Goal: Transaction & Acquisition: Book appointment/travel/reservation

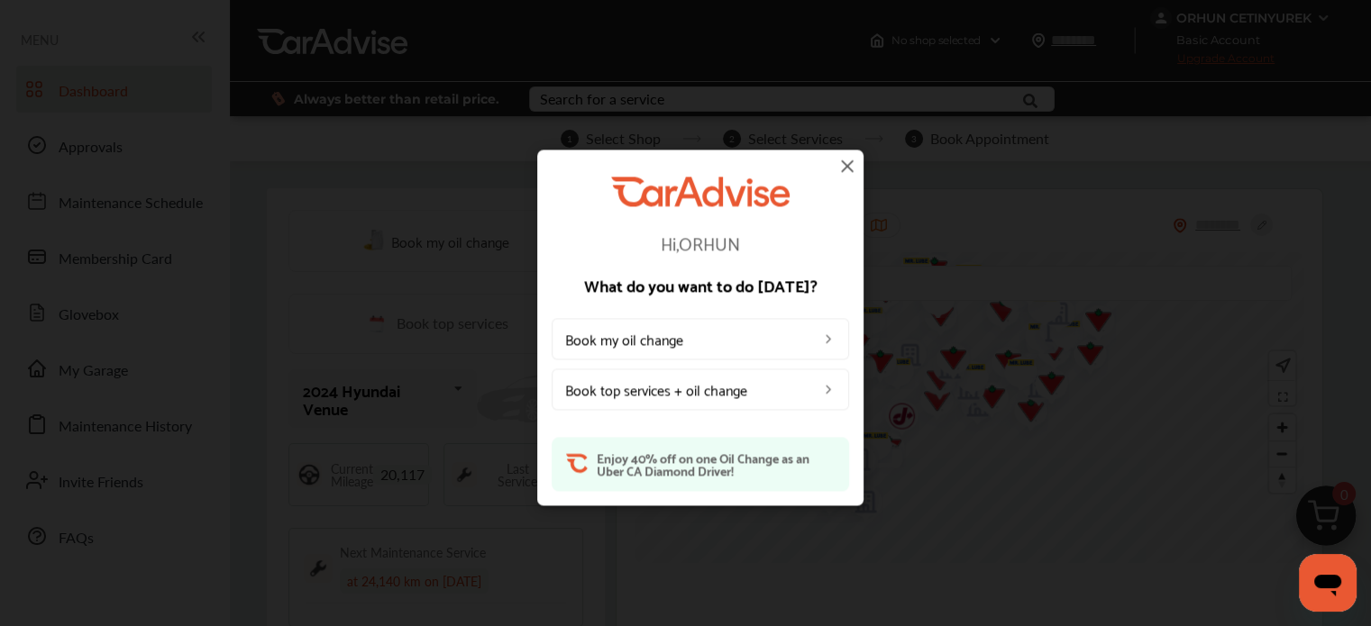
click at [675, 389] on link "Book top services + oil change" at bounding box center [699, 389] width 297 height 41
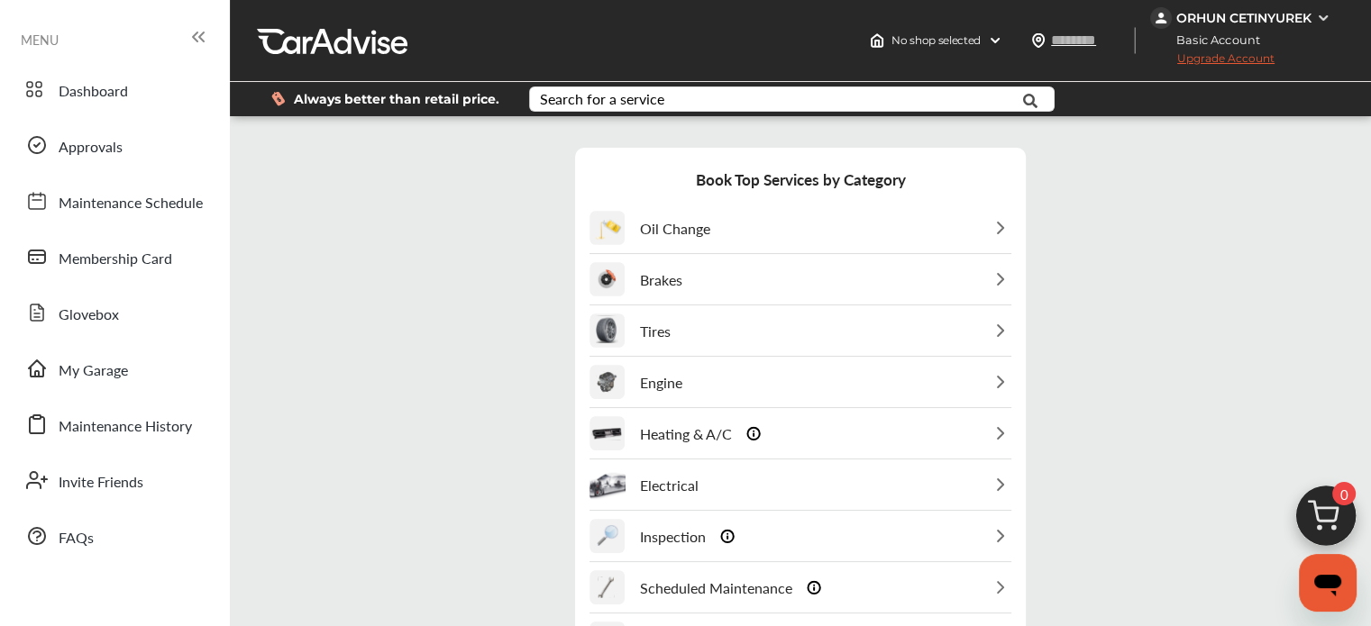
click at [719, 233] on div "Oil Change" at bounding box center [800, 229] width 422 height 50
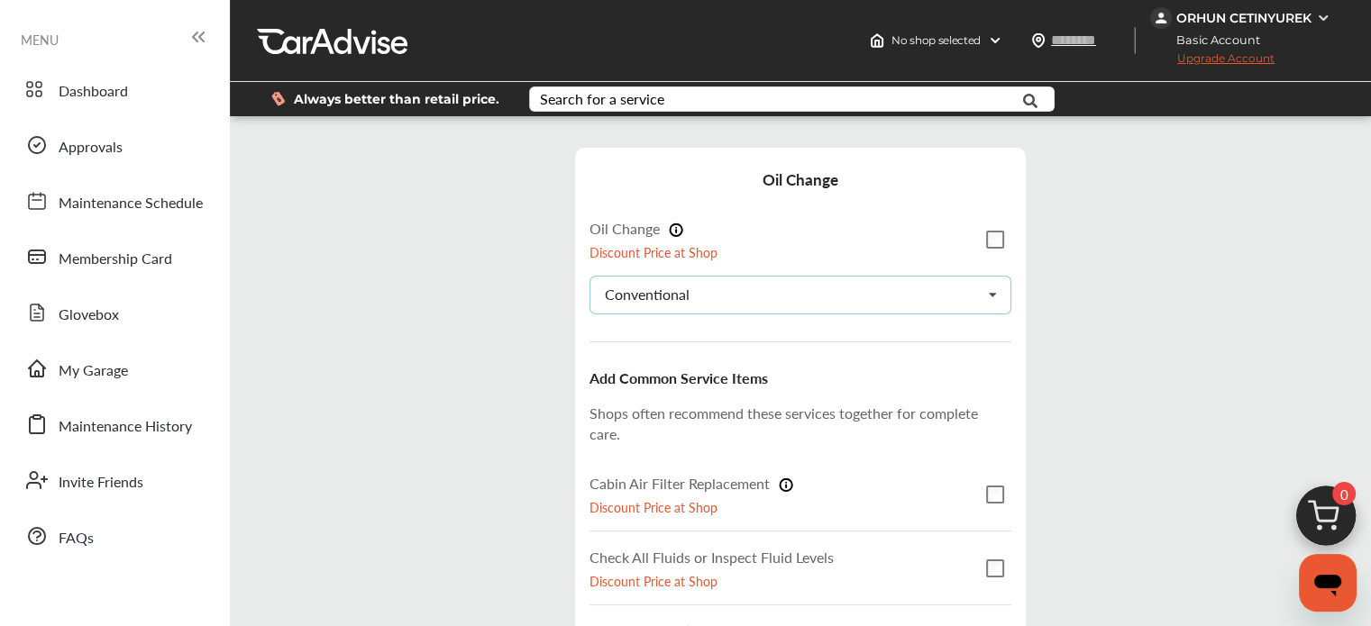
click at [721, 277] on div "Conventional Conventional Synthetic-blend Full-synthetic Euro-synthetic Diesel-…" at bounding box center [800, 295] width 422 height 39
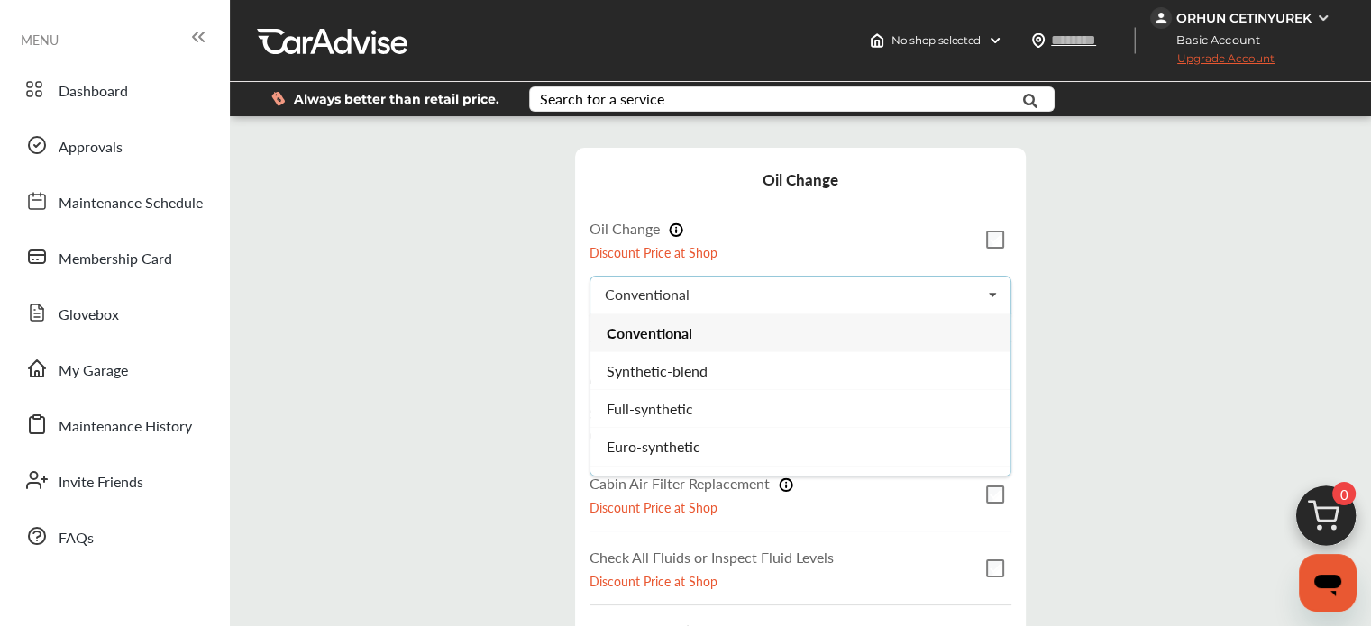
click at [454, 269] on div "Step 3 / 7 - Select Services Cancel Oil Change Oil Change Discount Price at Sho…" at bounding box center [800, 487] width 1132 height 715
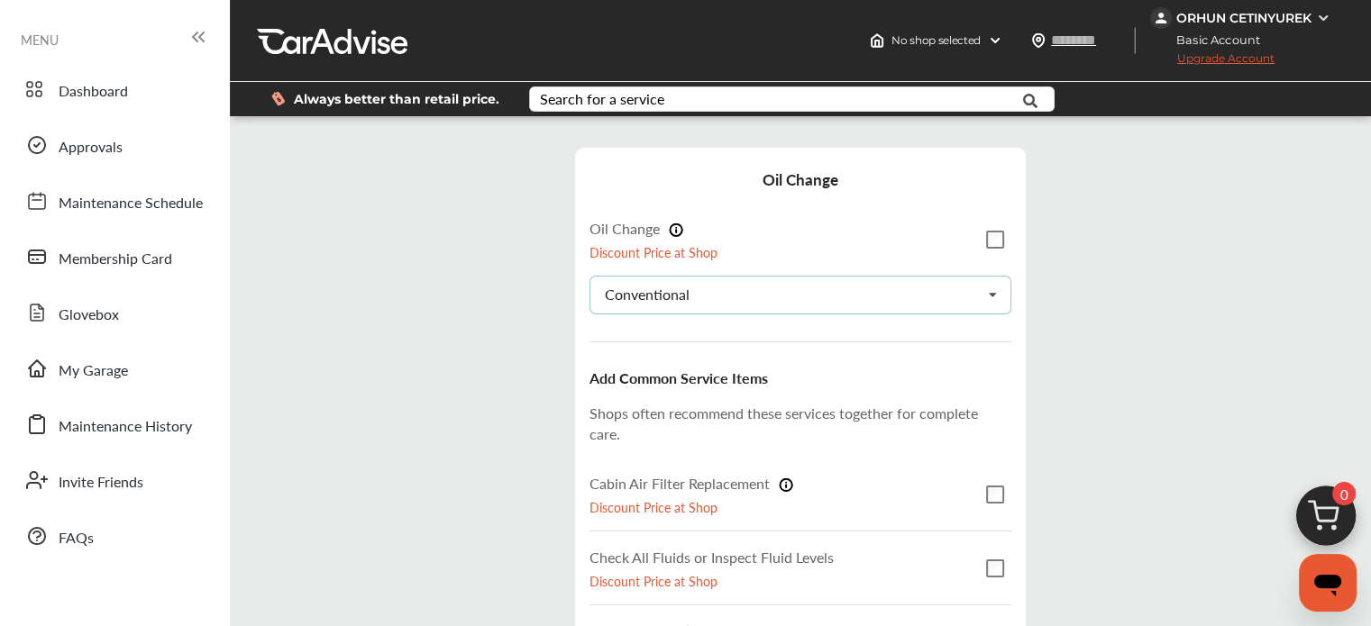
click at [685, 295] on div "Conventional" at bounding box center [647, 294] width 85 height 14
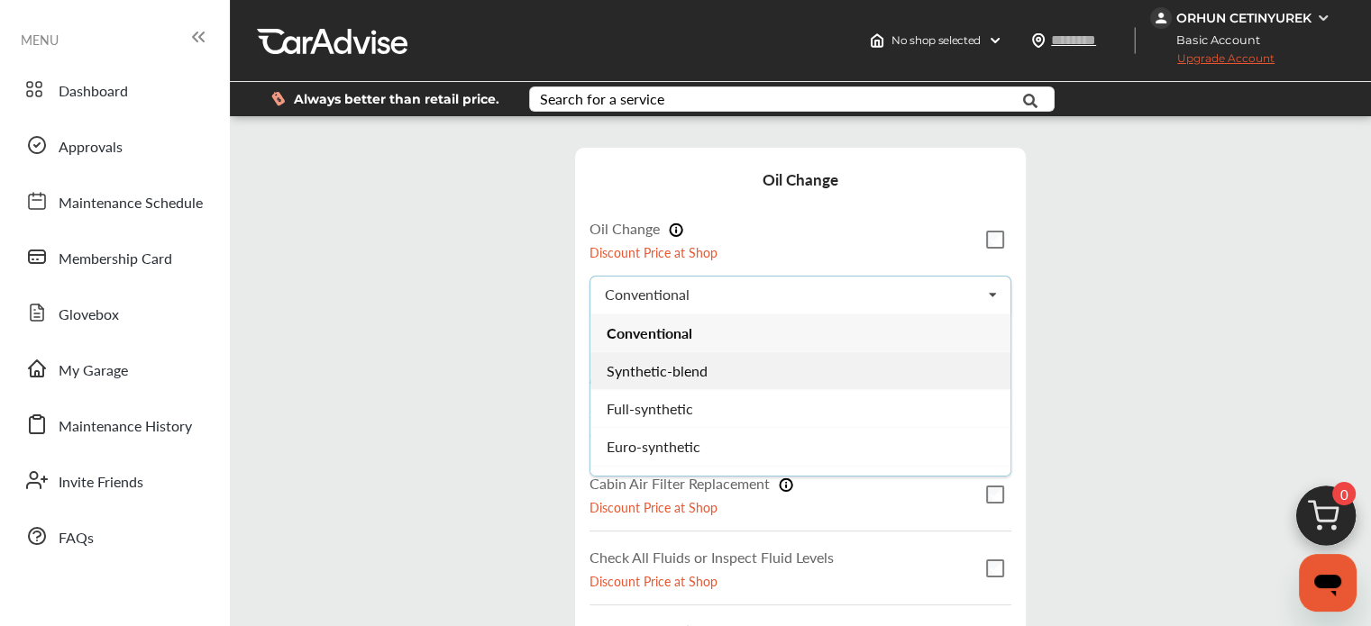
click at [674, 363] on span "Synthetic-blend" at bounding box center [656, 370] width 101 height 21
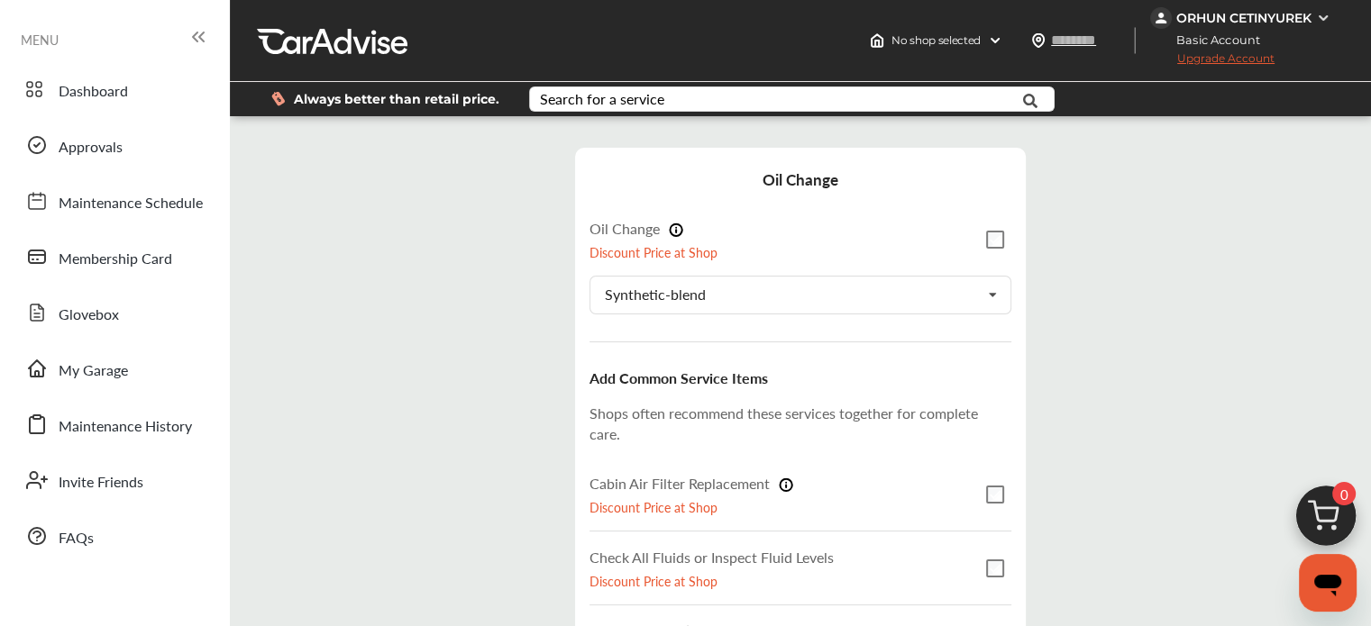
click at [450, 324] on div "Step 3 / 7 - Select Services Cancel Oil Change Oil Change Discount Price at Sho…" at bounding box center [800, 487] width 1132 height 715
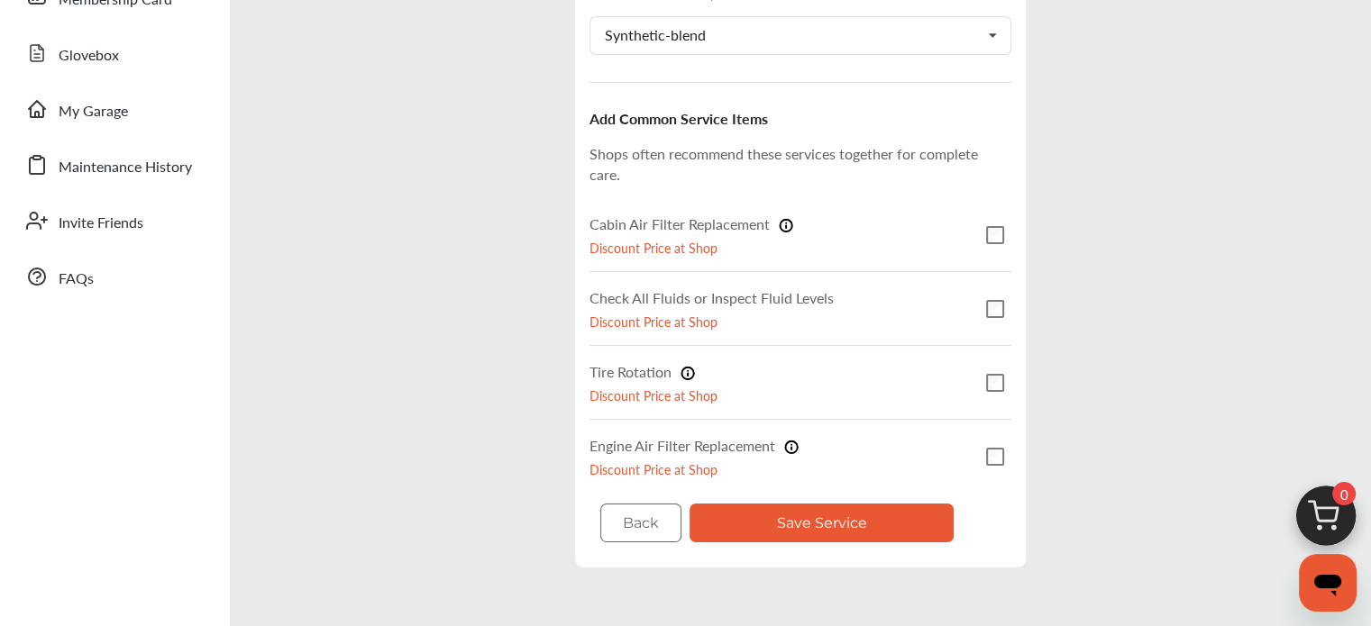
scroll to position [270, 0]
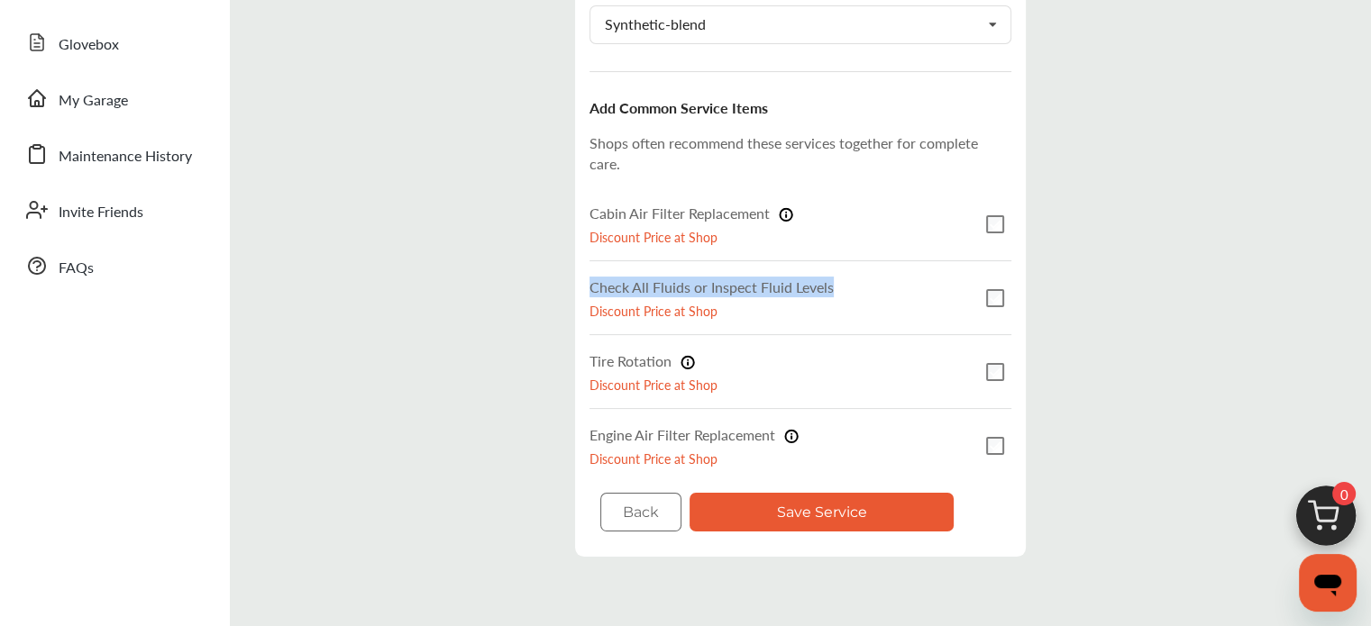
drag, startPoint x: 583, startPoint y: 284, endPoint x: 830, endPoint y: 280, distance: 246.9
click at [830, 280] on div "Oil Change Oil Change Discount Price at Shop Synthetic-blend Conventional Synth…" at bounding box center [800, 216] width 451 height 679
click at [427, 234] on div "Step 3 / 7 - Select Services Cancel Oil Change Oil Change Discount Price at Sho…" at bounding box center [800, 216] width 1132 height 715
click at [680, 360] on img at bounding box center [687, 362] width 14 height 15
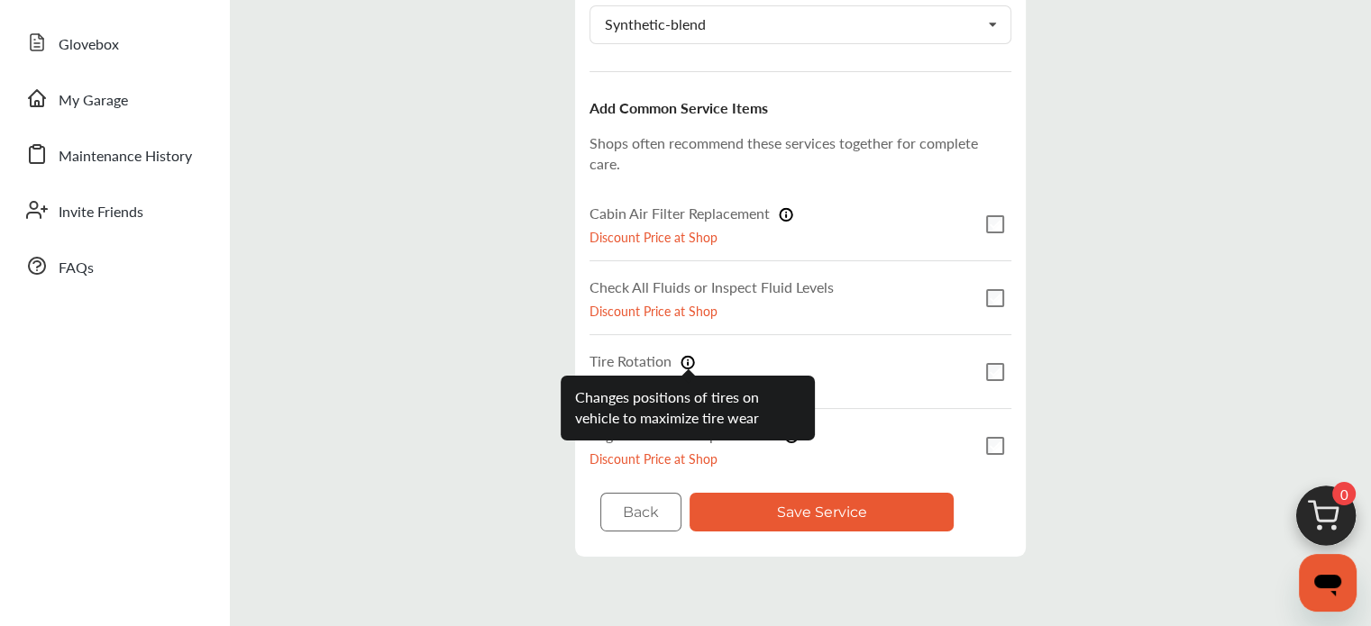
click at [477, 310] on div "Step 3 / 7 - Select Services Cancel Oil Change Oil Change Discount Price at Sho…" at bounding box center [800, 216] width 1132 height 715
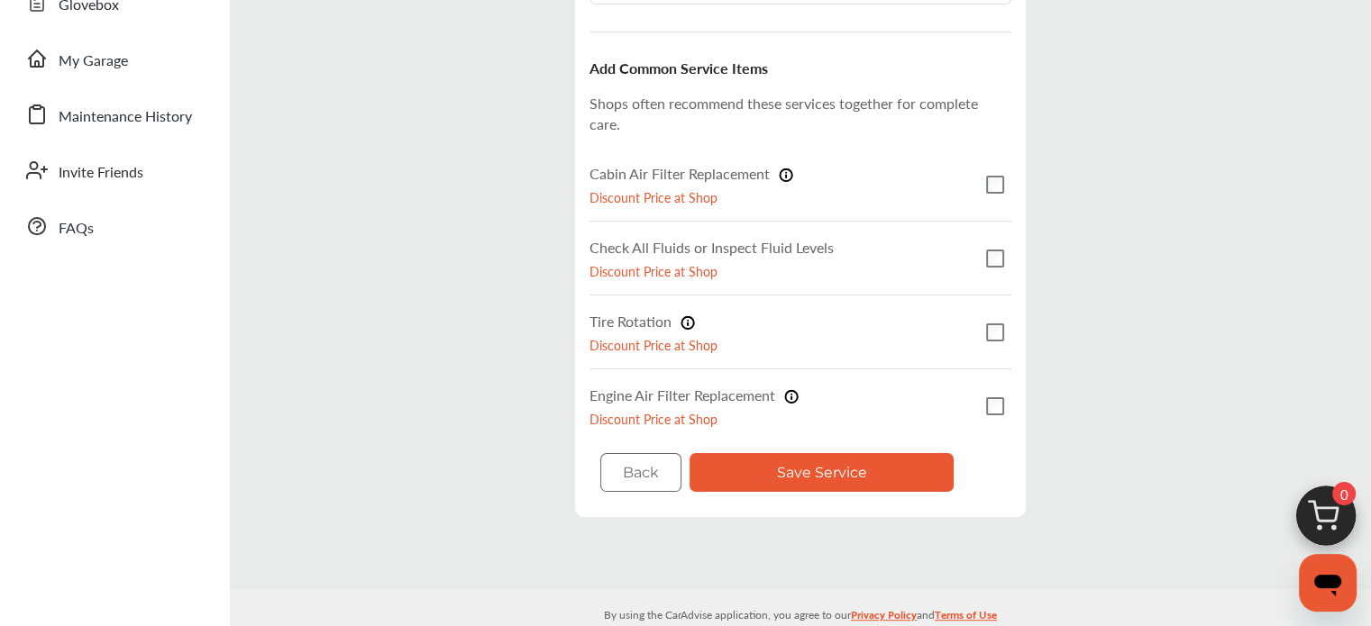
scroll to position [332, 0]
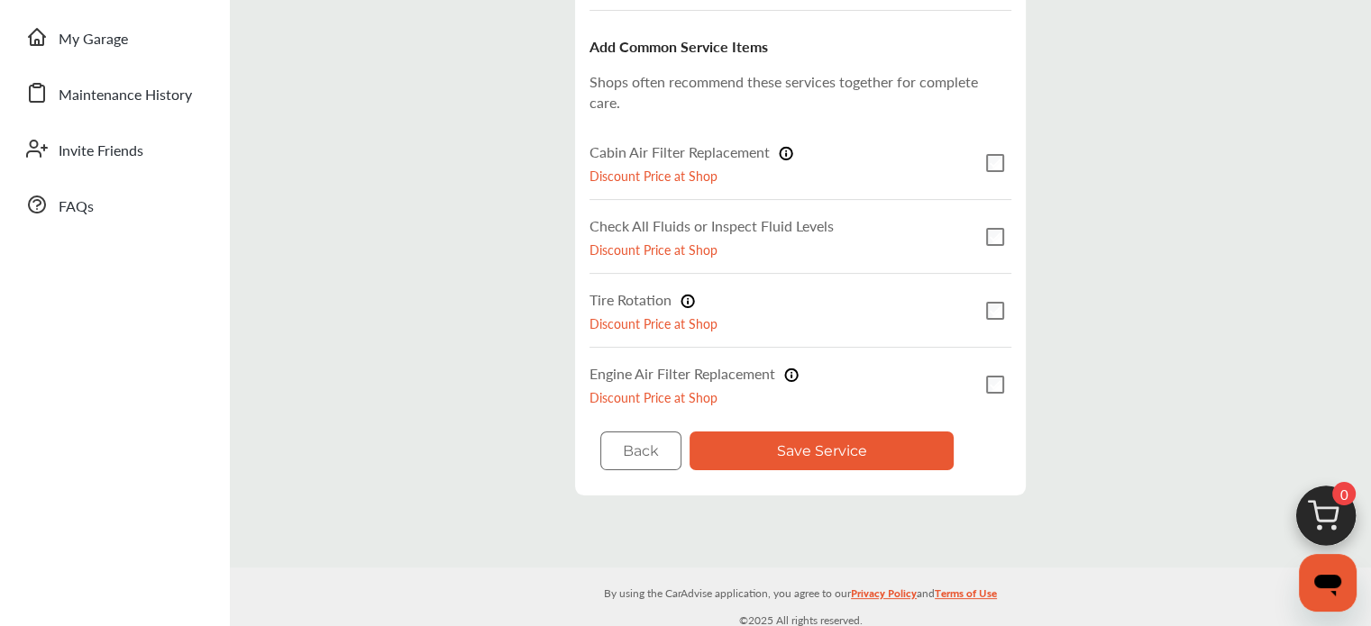
click at [637, 366] on label "Engine Air Filter Replacement" at bounding box center [693, 373] width 209 height 21
drag, startPoint x: 637, startPoint y: 366, endPoint x: 459, endPoint y: 231, distance: 223.8
click at [459, 231] on div "Step 3 / 7 - Select Services Cancel Oil Change Oil Change Discount Price at Sho…" at bounding box center [800, 155] width 1132 height 715
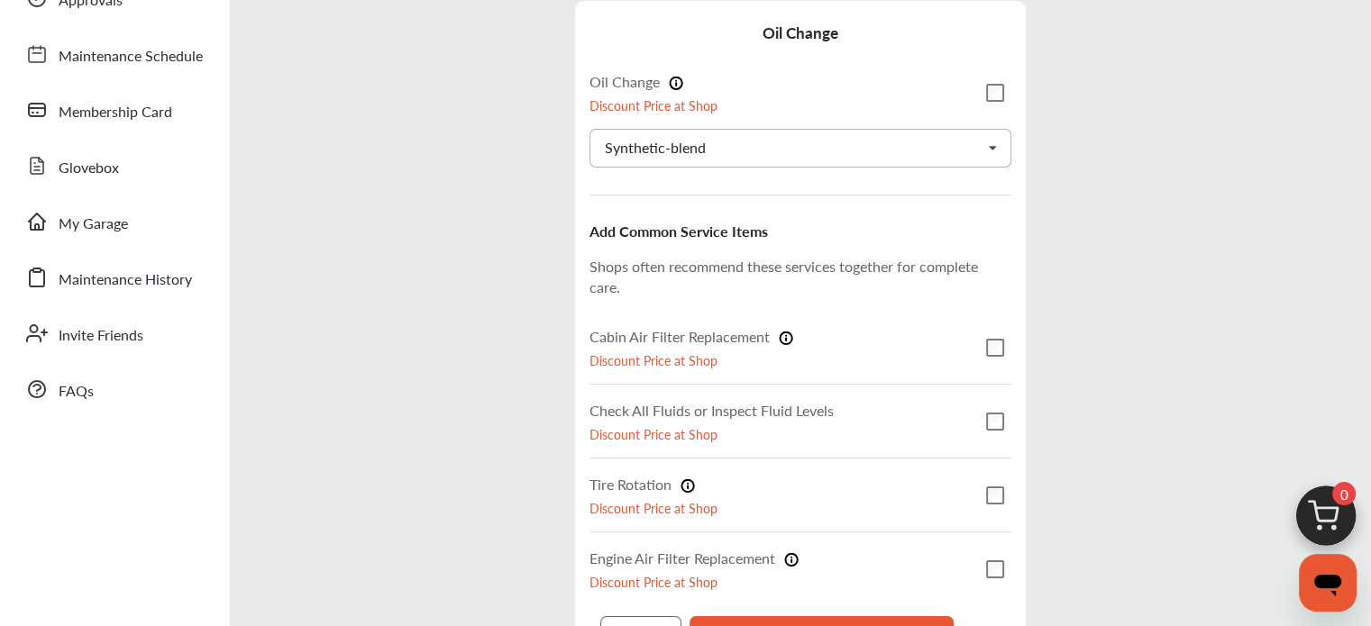
scroll to position [242, 0]
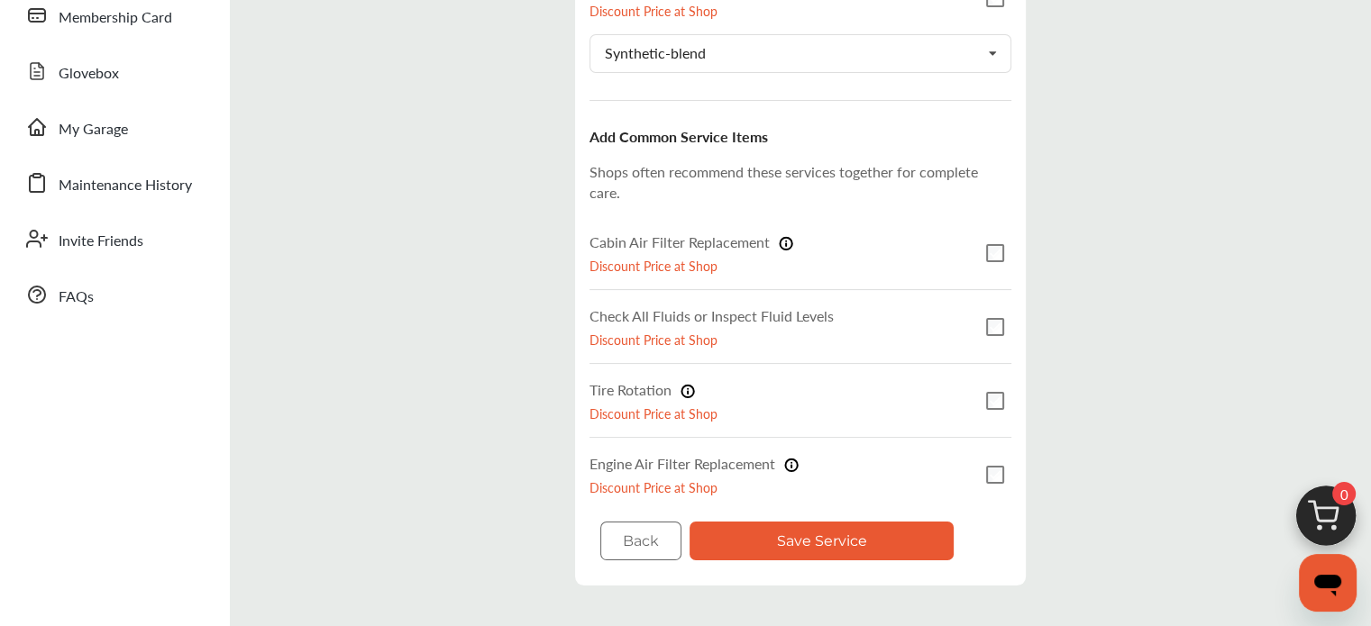
click at [640, 238] on label "Cabin Air Filter Replacement" at bounding box center [691, 242] width 204 height 21
click at [710, 305] on label "Check All Fluids or Inspect Fluid Levels" at bounding box center [711, 315] width 244 height 21
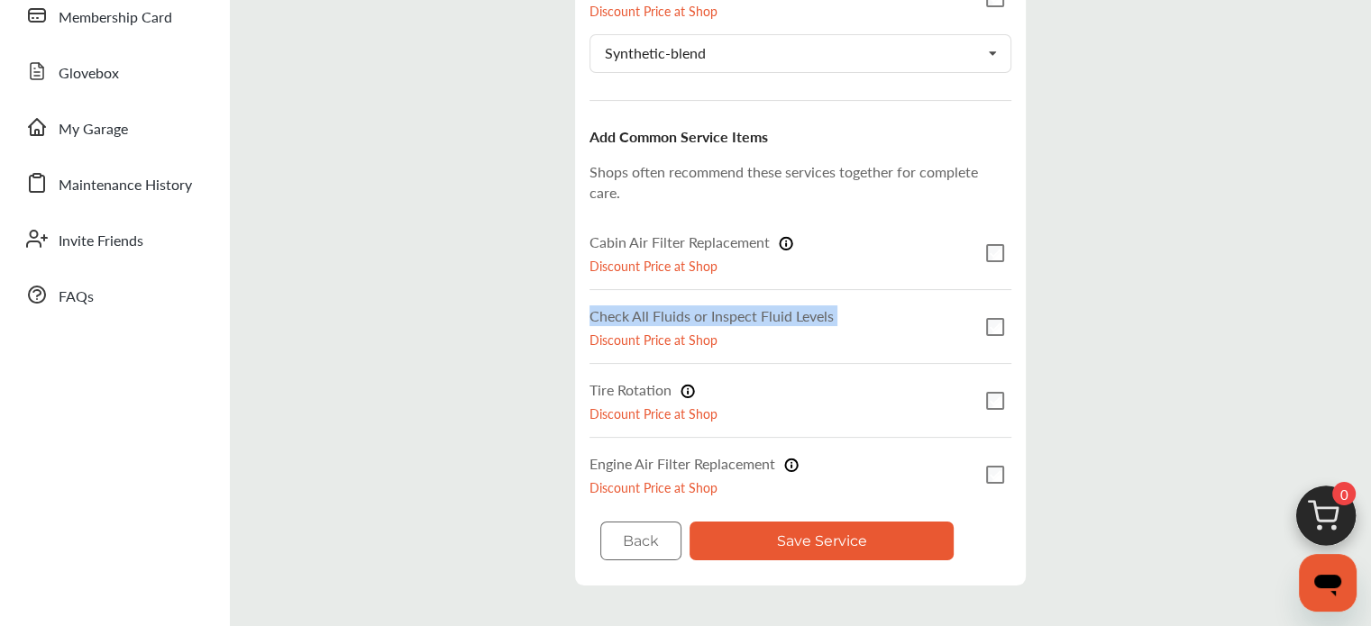
click at [710, 305] on label "Check All Fluids or Inspect Fluid Levels" at bounding box center [711, 315] width 244 height 21
click at [491, 244] on div "Step 3 / 7 - Select Services Cancel Oil Change Oil Change Discount Price at Sho…" at bounding box center [800, 245] width 1132 height 715
click at [628, 388] on label "Tire Rotation" at bounding box center [641, 389] width 105 height 21
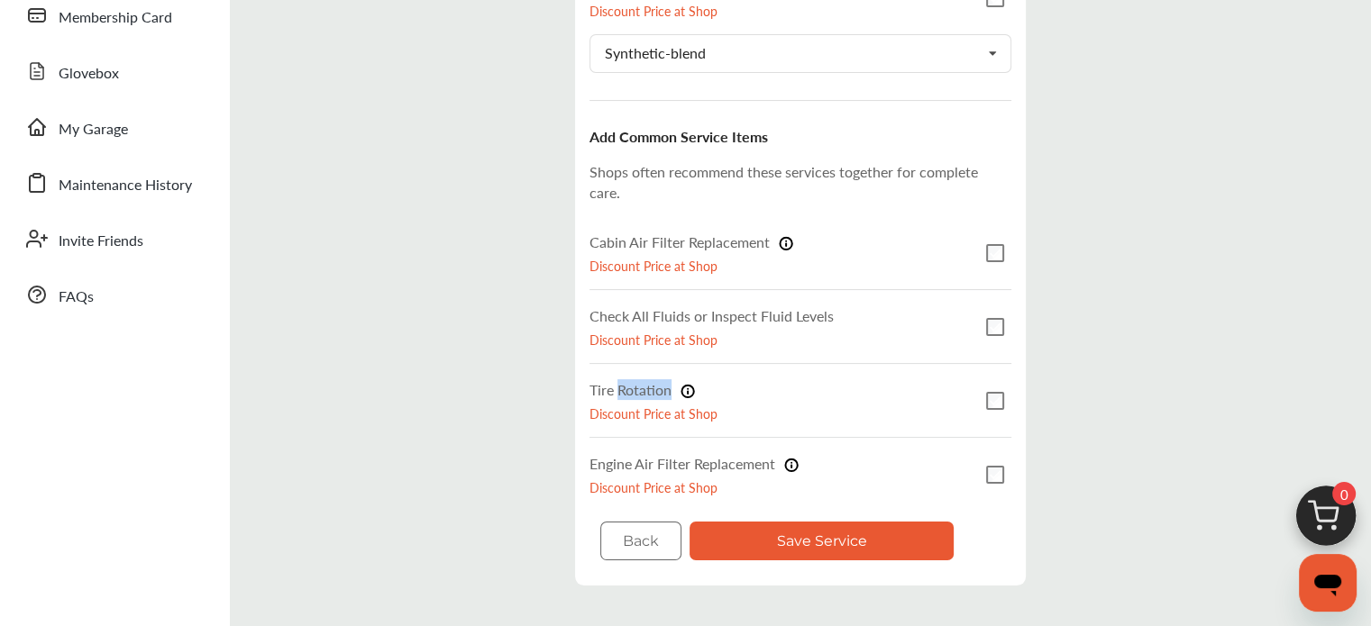
click at [628, 388] on label "Tire Rotation" at bounding box center [641, 389] width 105 height 21
click at [587, 278] on div "Oil Change Oil Change Discount Price at Shop Synthetic-blend Conventional Synth…" at bounding box center [800, 245] width 451 height 679
click at [692, 459] on label "Engine Air Filter Replacement" at bounding box center [693, 463] width 209 height 21
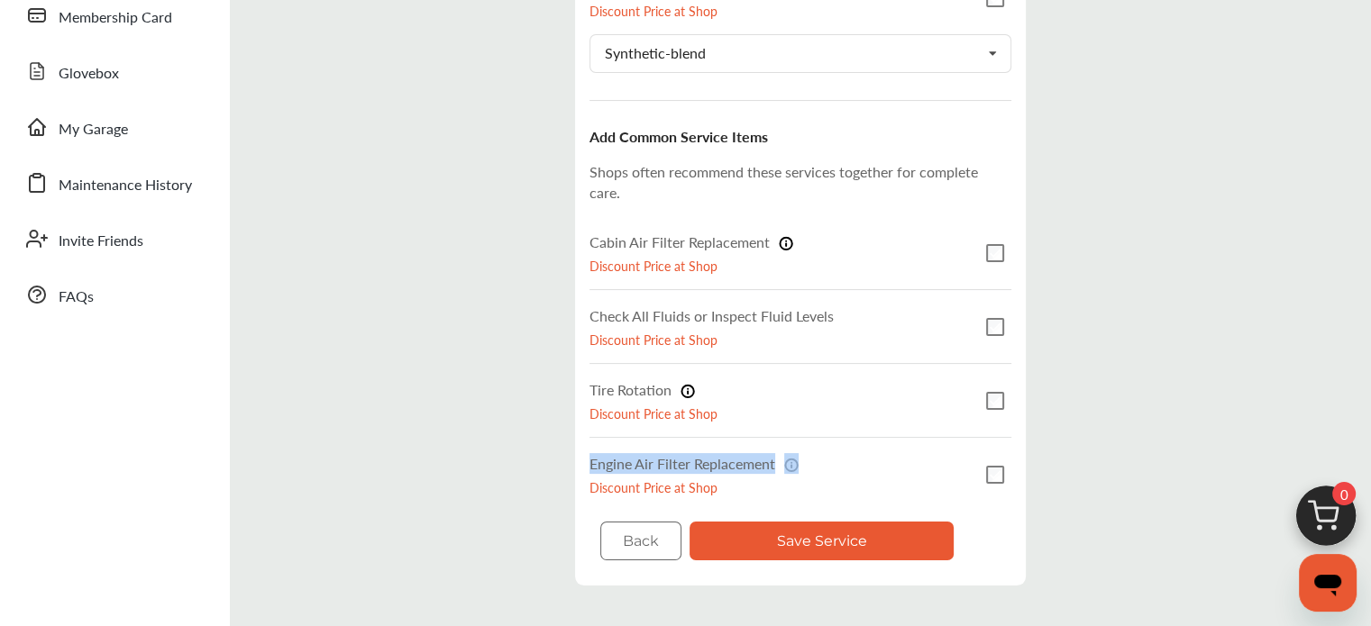
click at [692, 459] on label "Engine Air Filter Replacement" at bounding box center [693, 463] width 209 height 21
drag, startPoint x: 692, startPoint y: 459, endPoint x: 411, endPoint y: 412, distance: 285.0
click at [411, 412] on div "Step 3 / 7 - Select Services Cancel Oil Change Oil Change Discount Price at Sho…" at bounding box center [800, 245] width 1132 height 715
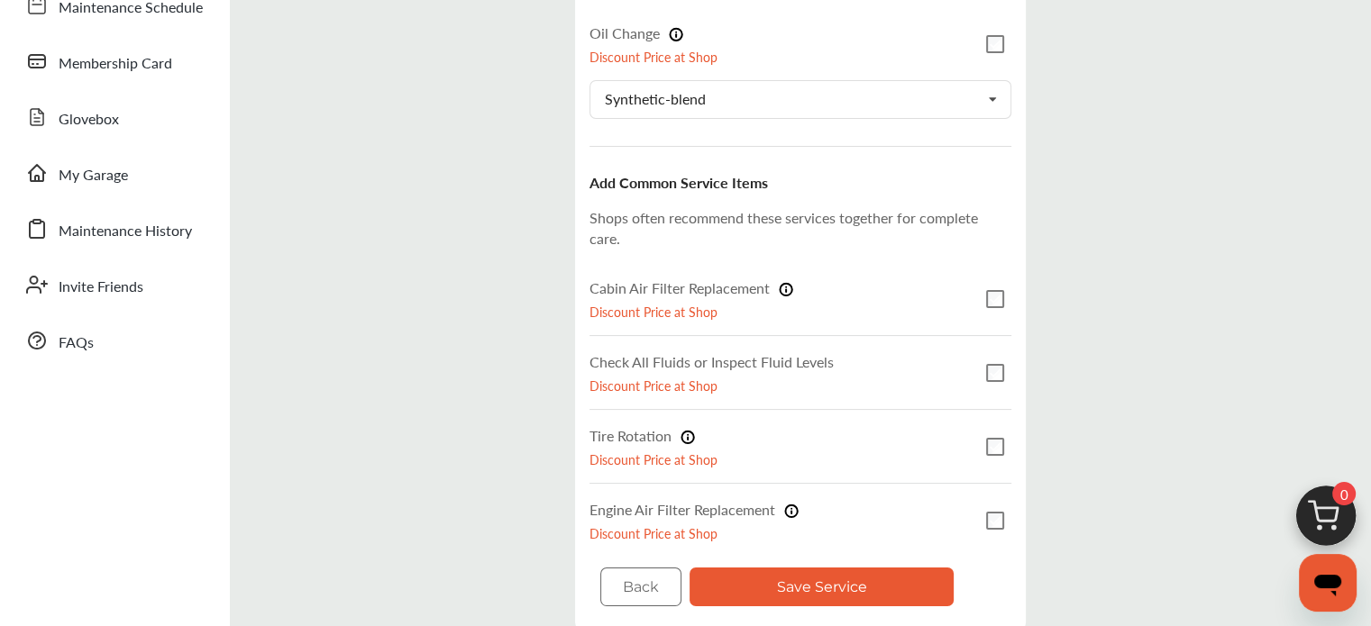
scroll to position [61, 0]
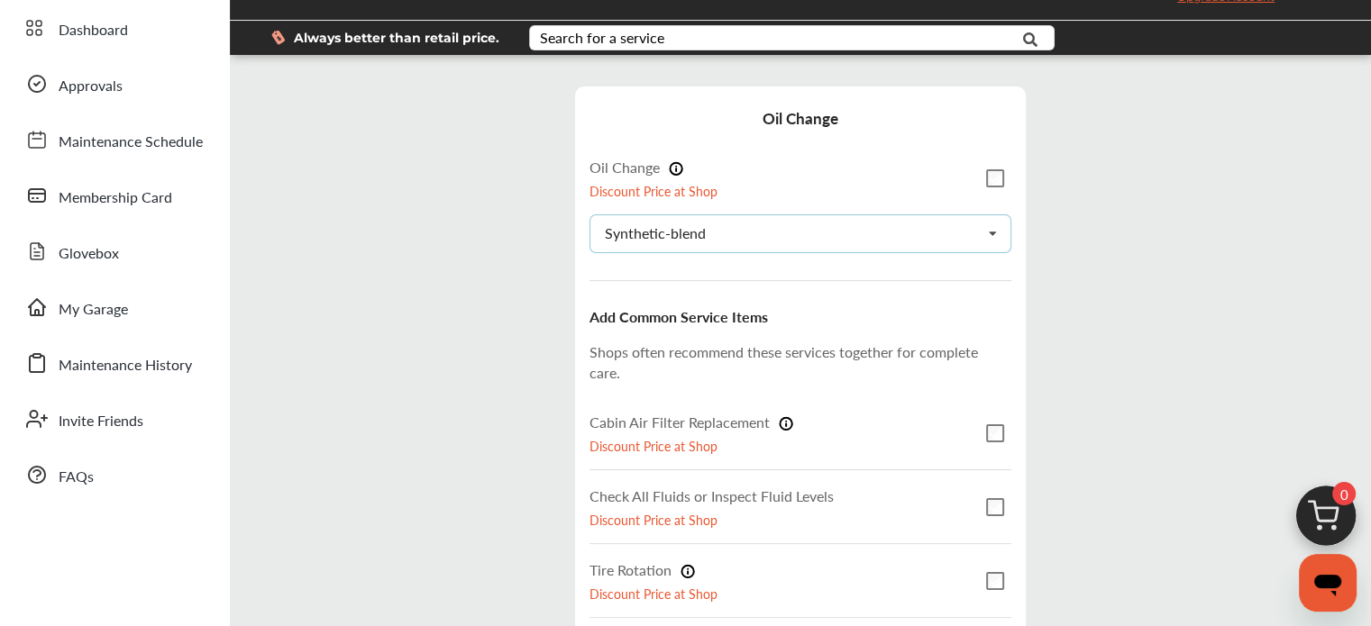
click at [764, 237] on div "Synthetic-blend Conventional Synthetic-blend Full-synthetic Euro-synthetic Dies…" at bounding box center [800, 233] width 422 height 39
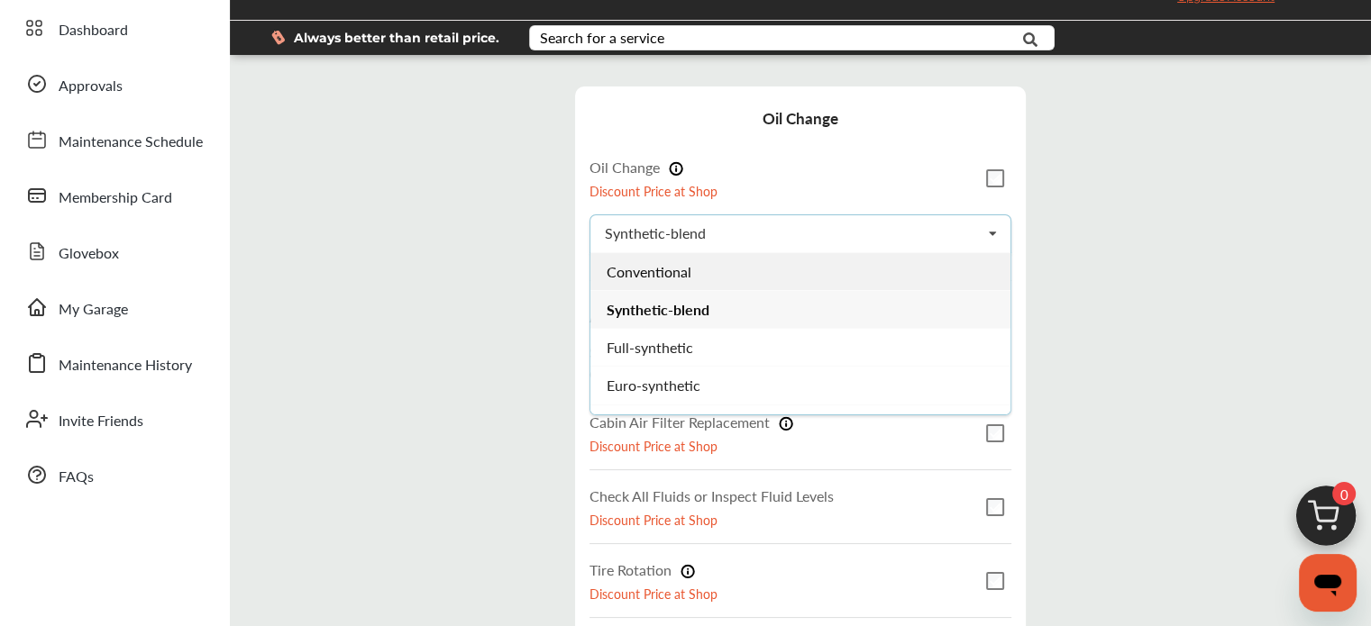
click at [696, 269] on div "Conventional" at bounding box center [800, 271] width 420 height 38
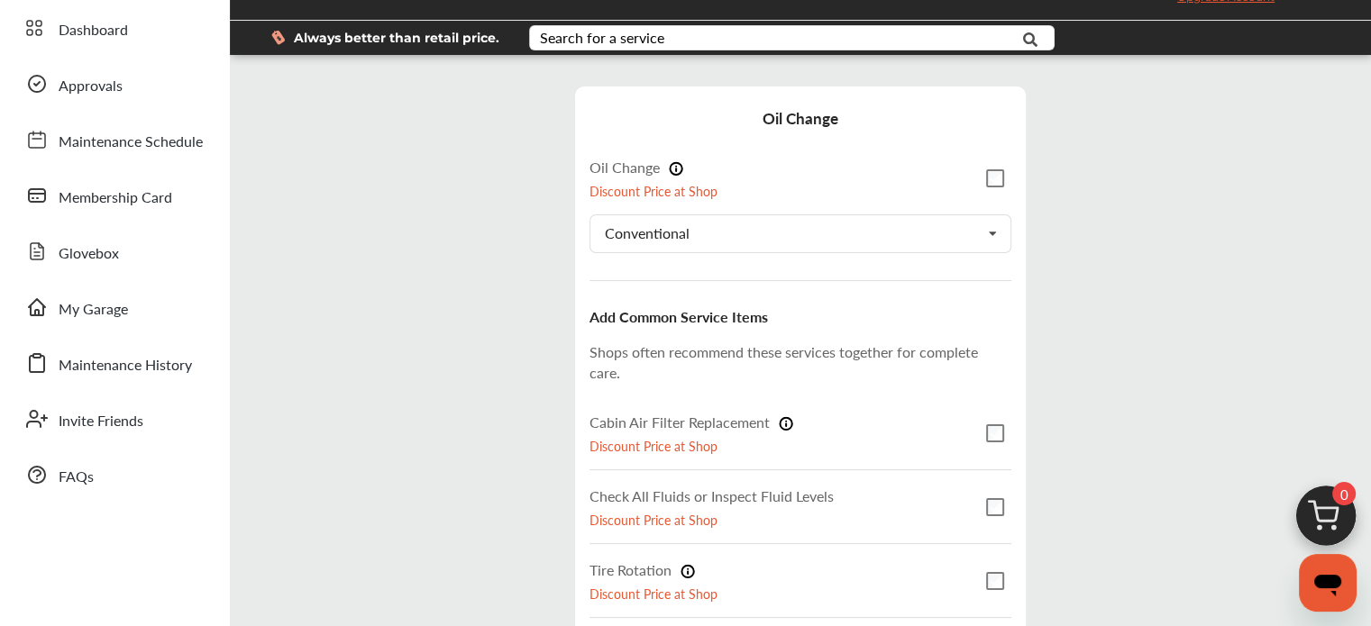
click at [514, 284] on div "Step 3 / 7 - Select Services Cancel Oil Change Oil Change Discount Price at Sho…" at bounding box center [800, 425] width 1132 height 715
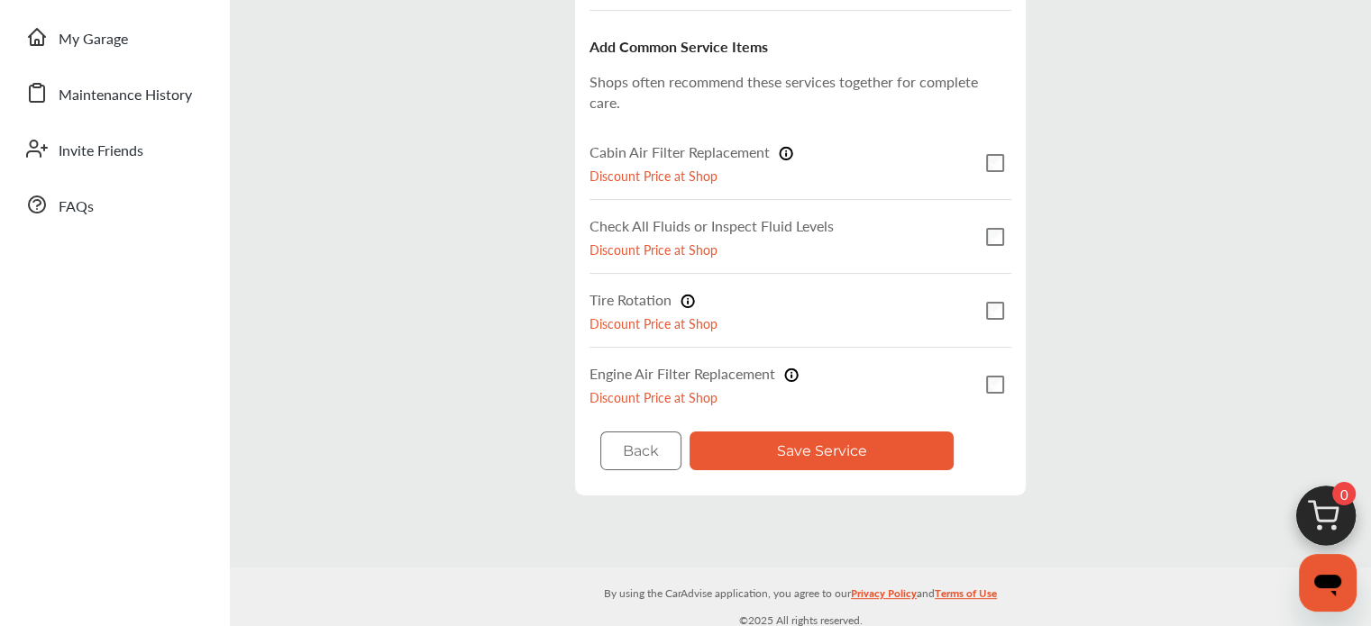
click at [820, 439] on button "Save Service" at bounding box center [821, 451] width 264 height 39
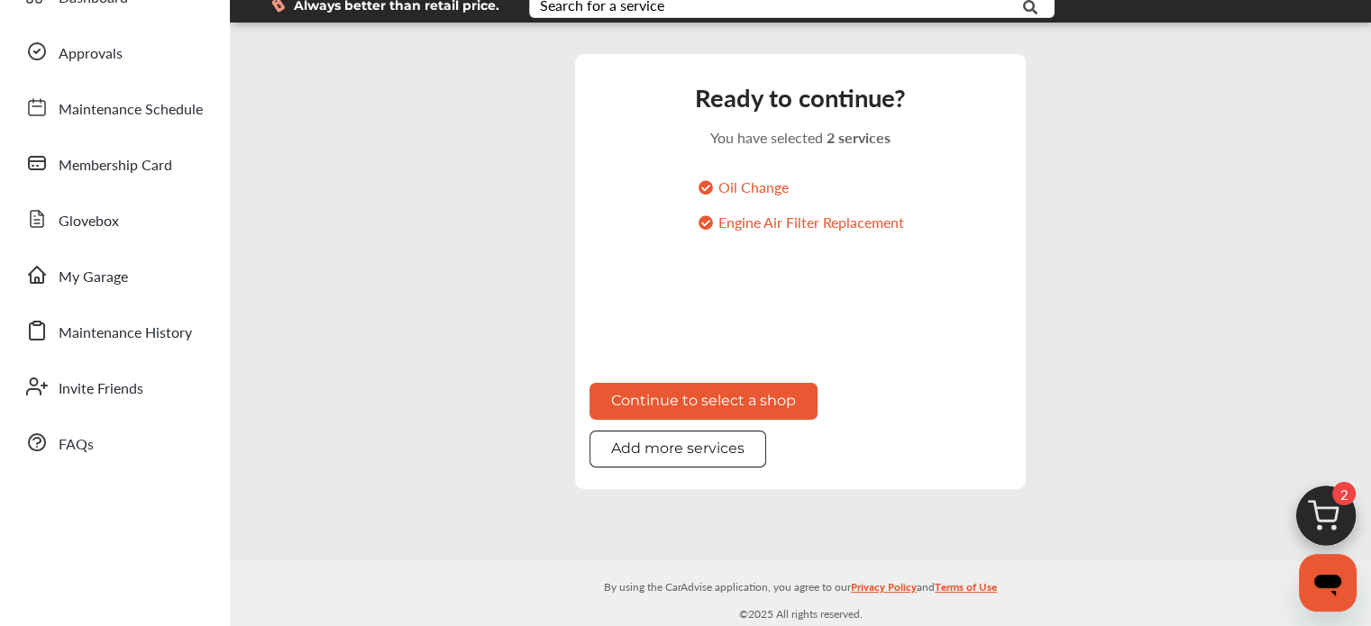
scroll to position [102, 0]
click at [697, 451] on button "Add more services" at bounding box center [677, 449] width 177 height 37
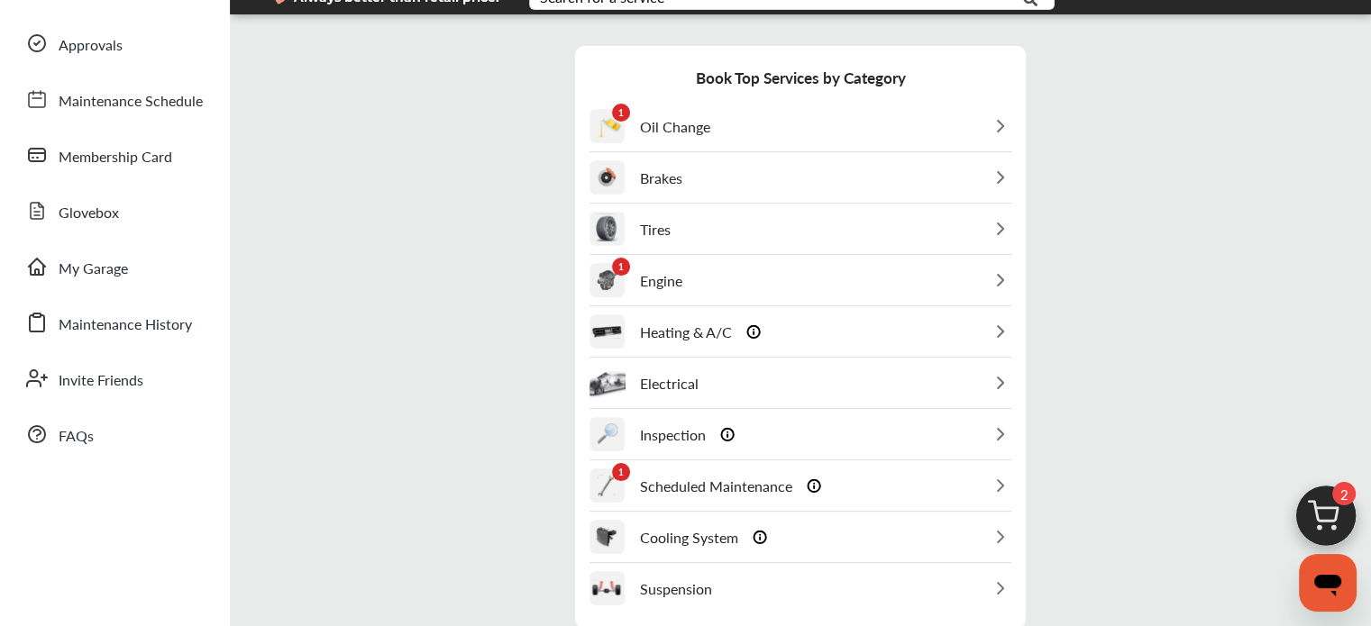
click at [685, 172] on div "Brakes" at bounding box center [800, 178] width 422 height 50
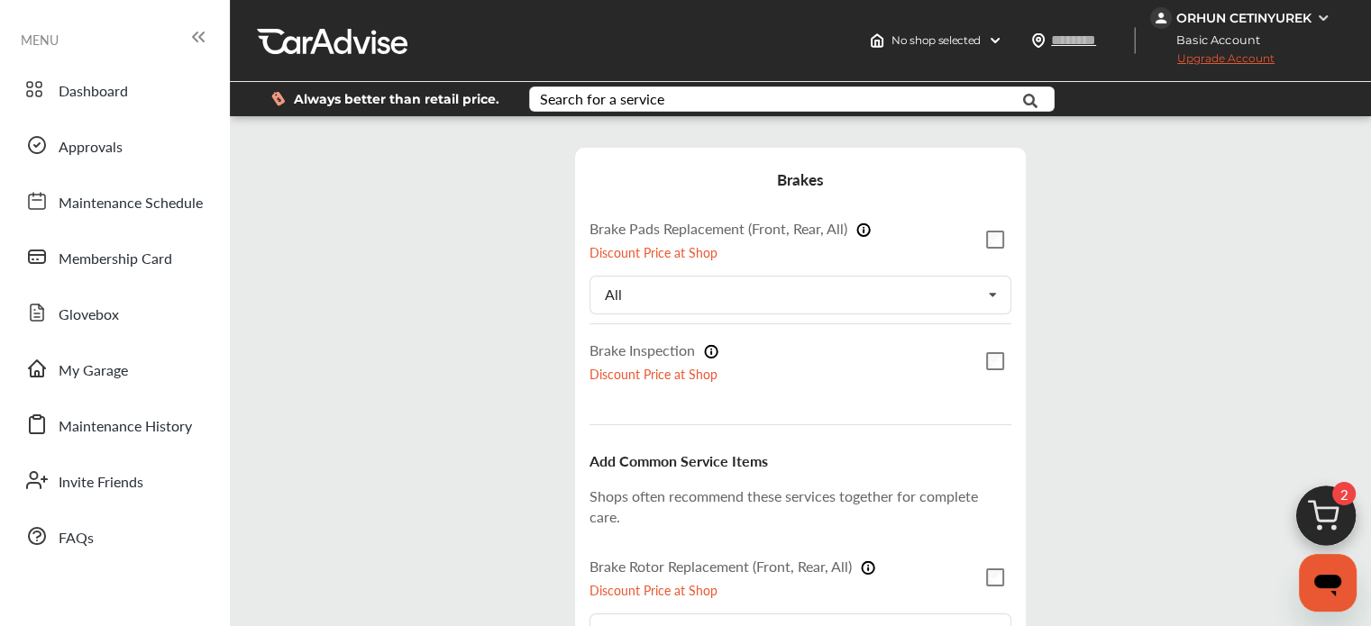
scroll to position [314, 0]
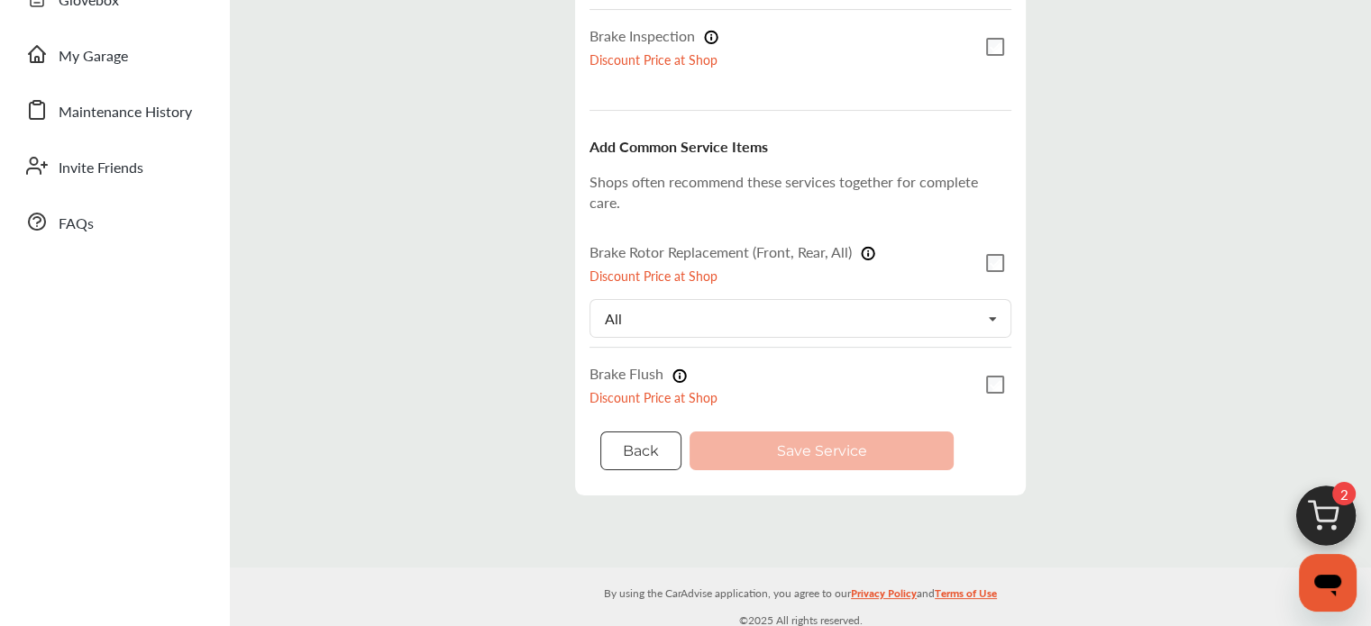
click at [638, 439] on button "Back" at bounding box center [640, 451] width 81 height 39
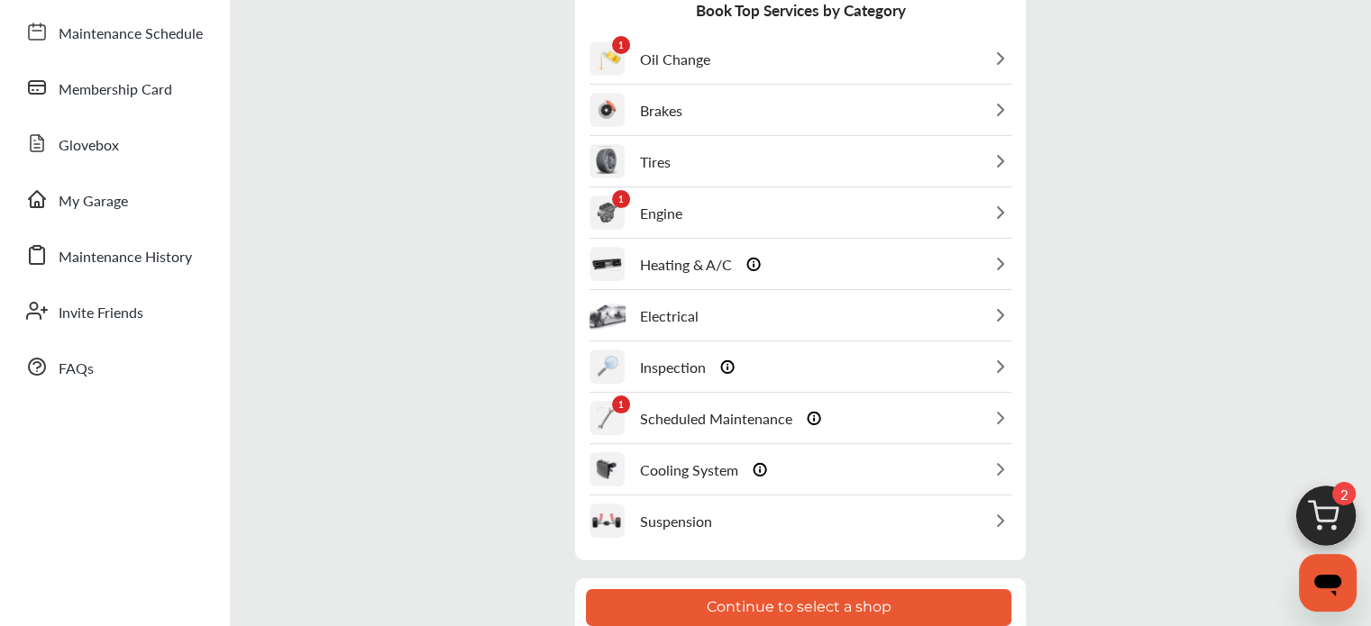
scroll to position [127, 0]
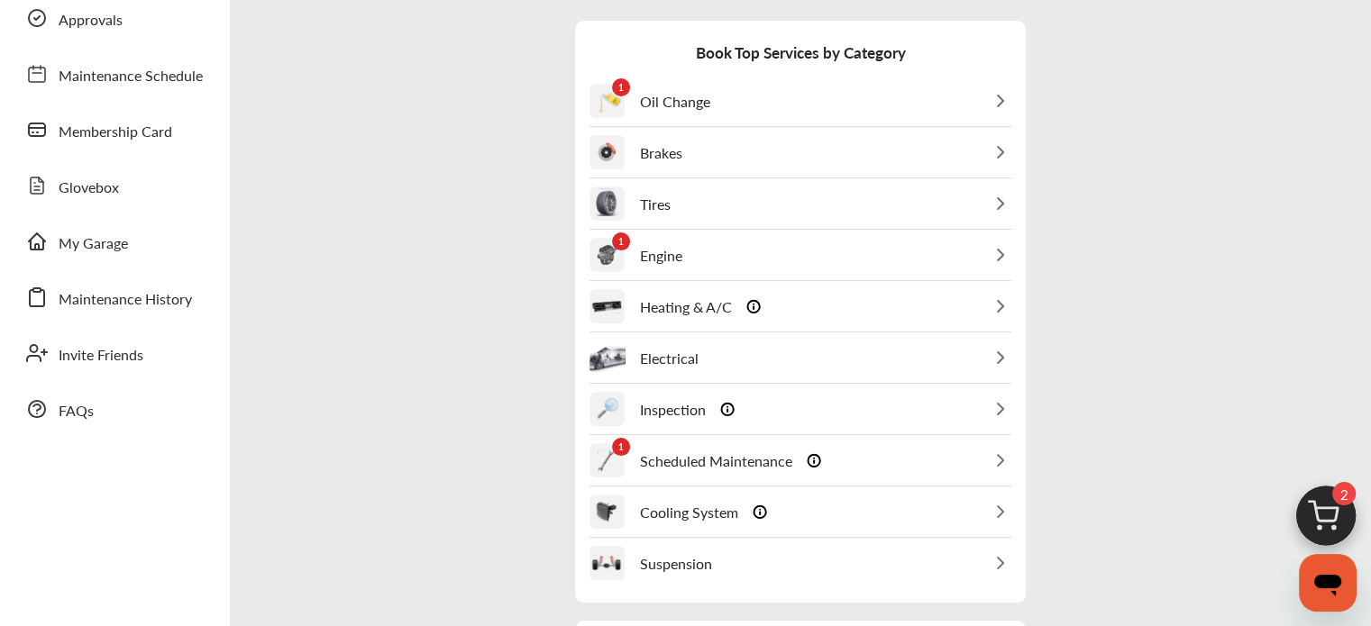
click at [670, 199] on div "Tires" at bounding box center [800, 204] width 422 height 50
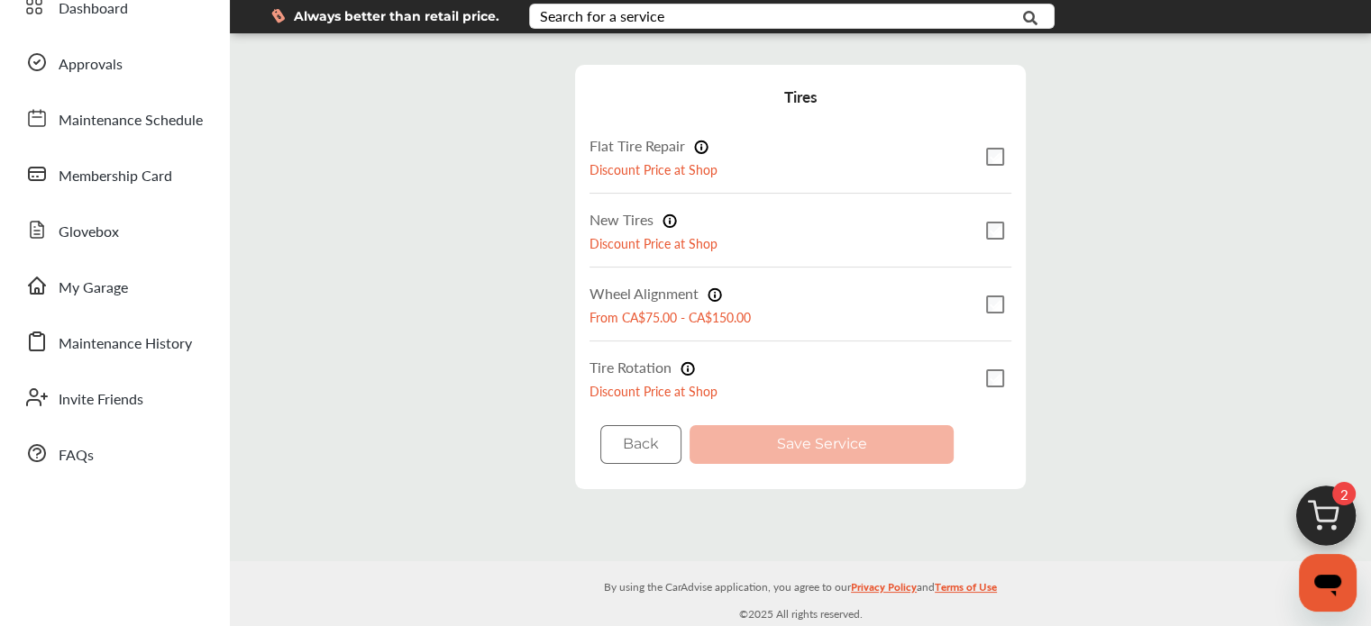
scroll to position [87, 0]
click at [618, 292] on label "Wheel Alignment" at bounding box center [655, 293] width 132 height 21
click at [486, 244] on div "Step 3 / 7 - Select Services Cancel Tires Flat Tire Repair Discount Price at Sh…" at bounding box center [800, 277] width 1132 height 460
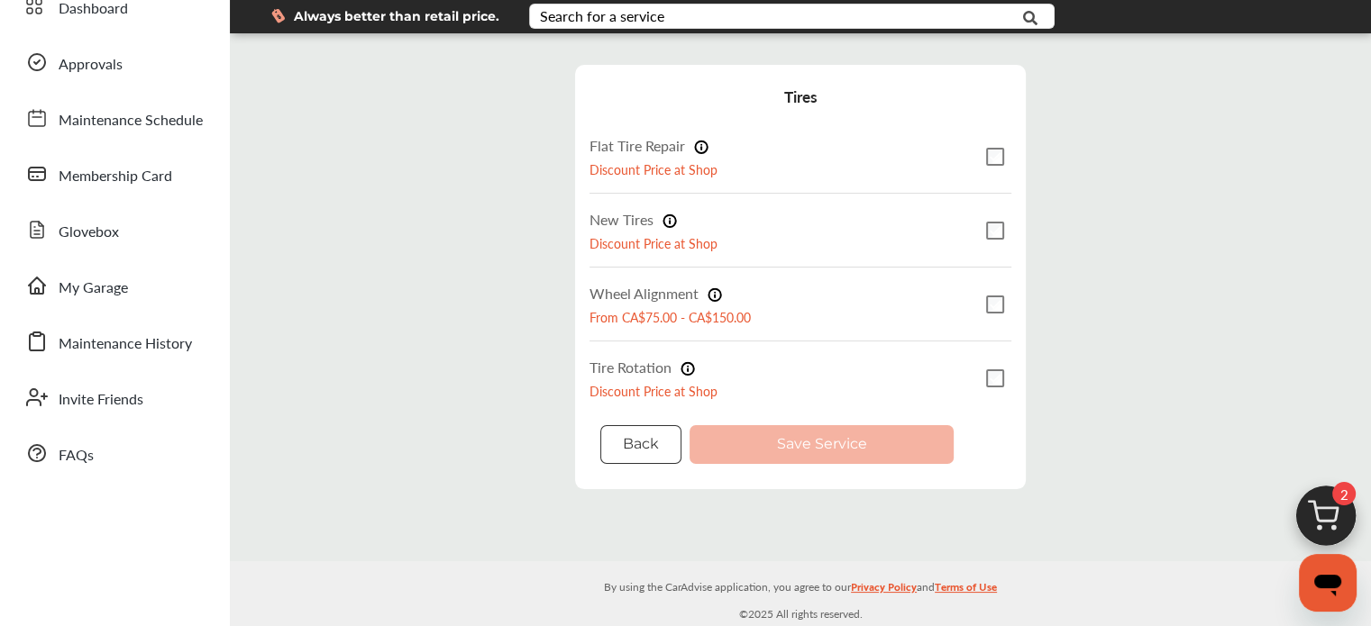
click at [649, 440] on button "Back" at bounding box center [640, 444] width 81 height 39
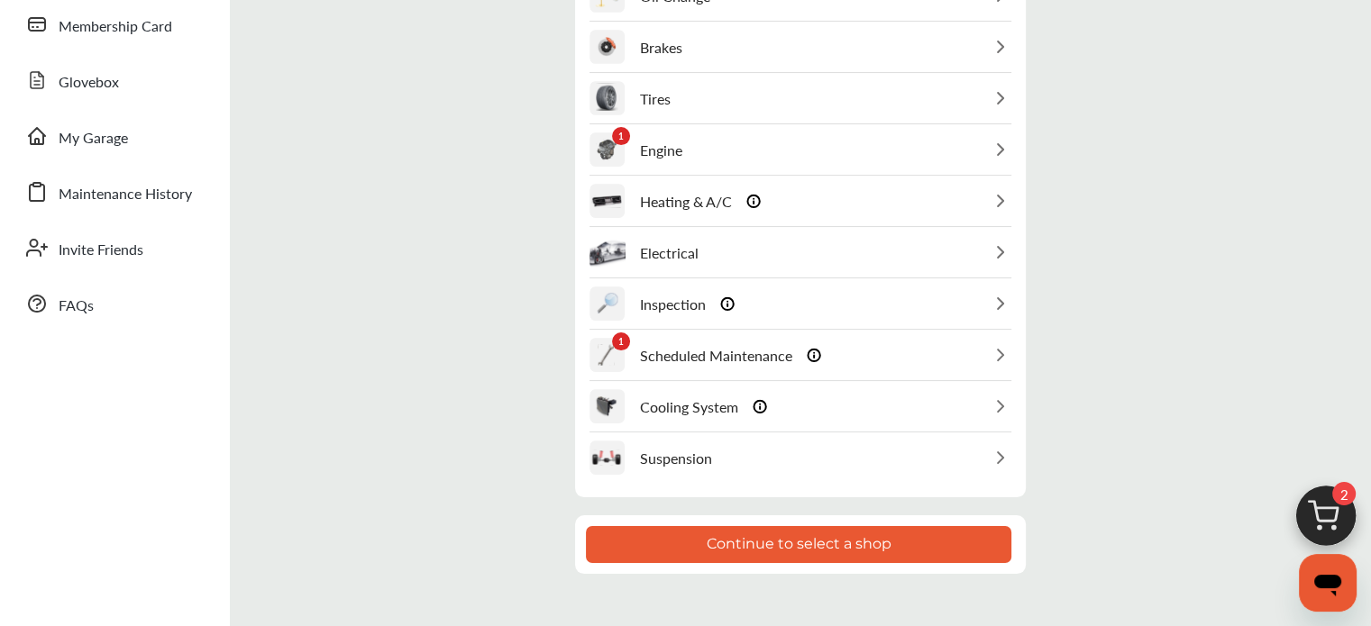
scroll to position [307, 0]
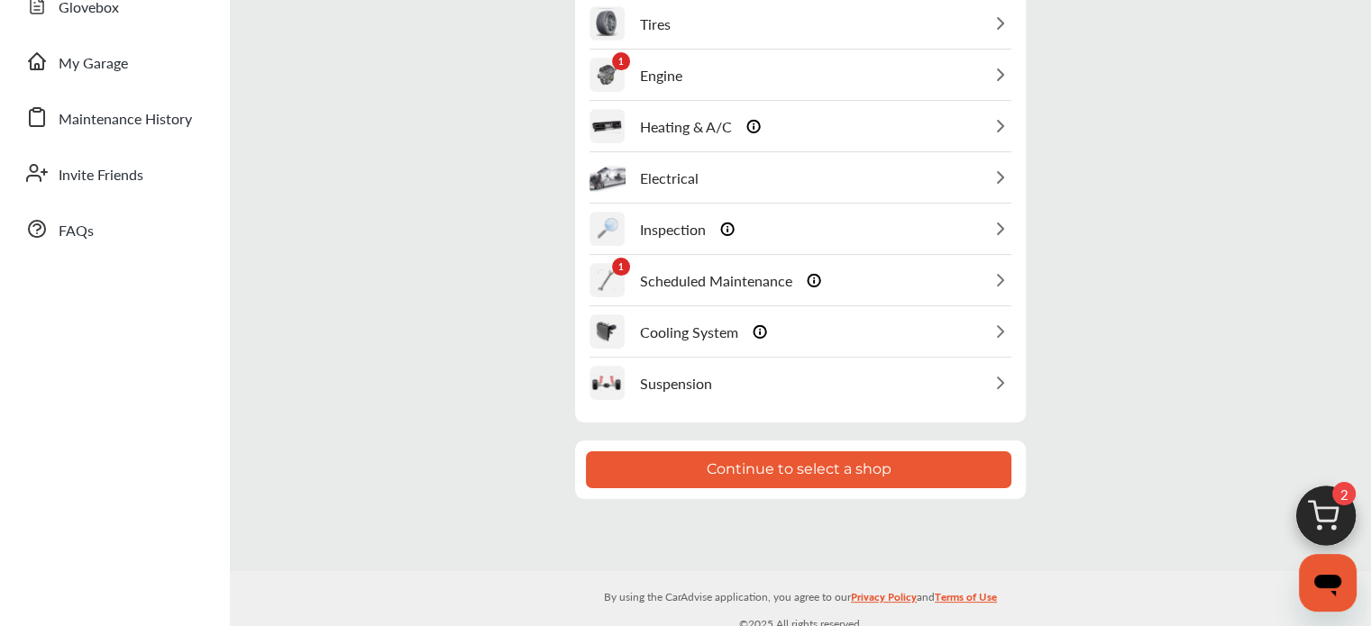
click at [764, 460] on button "Continue to select a shop" at bounding box center [798, 469] width 425 height 37
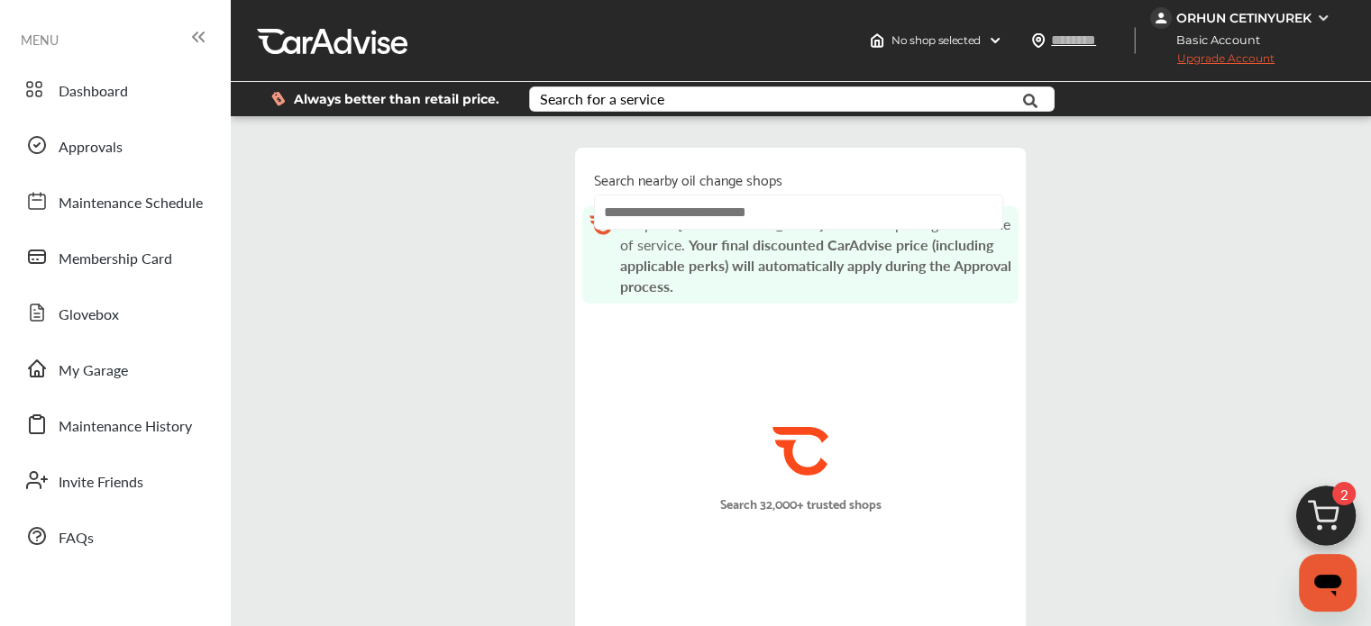
click at [663, 219] on input "text" at bounding box center [798, 212] width 409 height 35
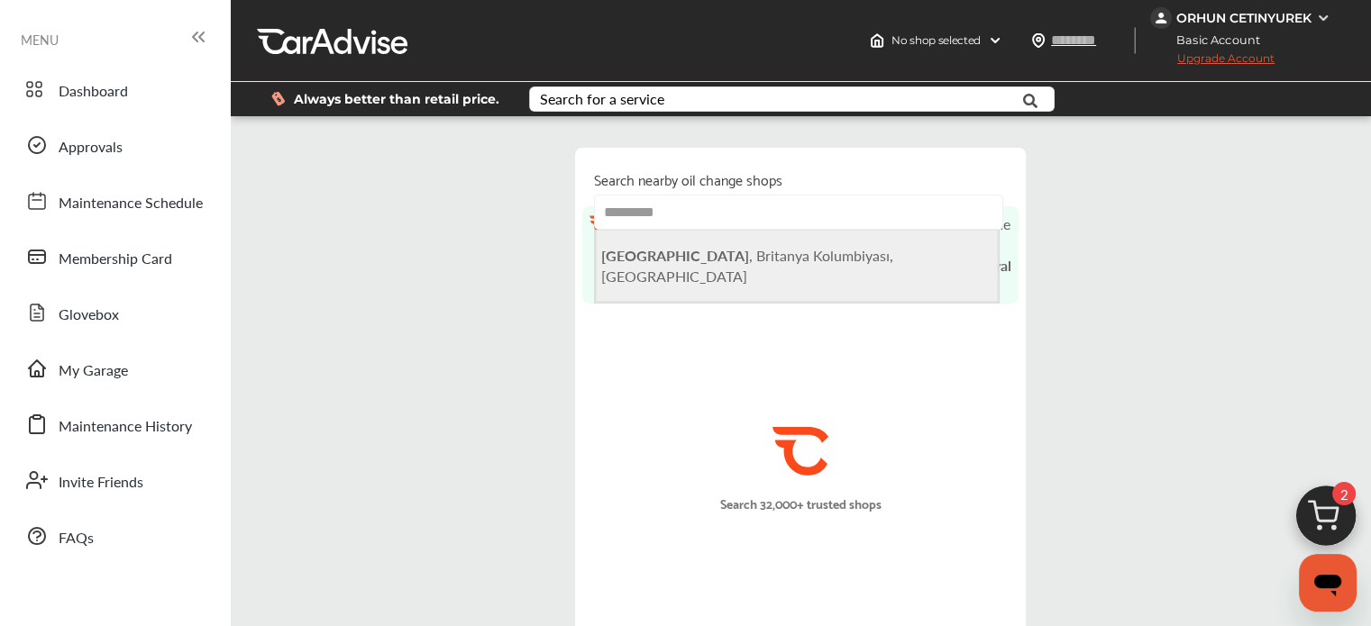
click at [703, 267] on span "[GEOGRAPHIC_DATA] , [GEOGRAPHIC_DATA], [GEOGRAPHIC_DATA]" at bounding box center [747, 265] width 292 height 41
type input "**********"
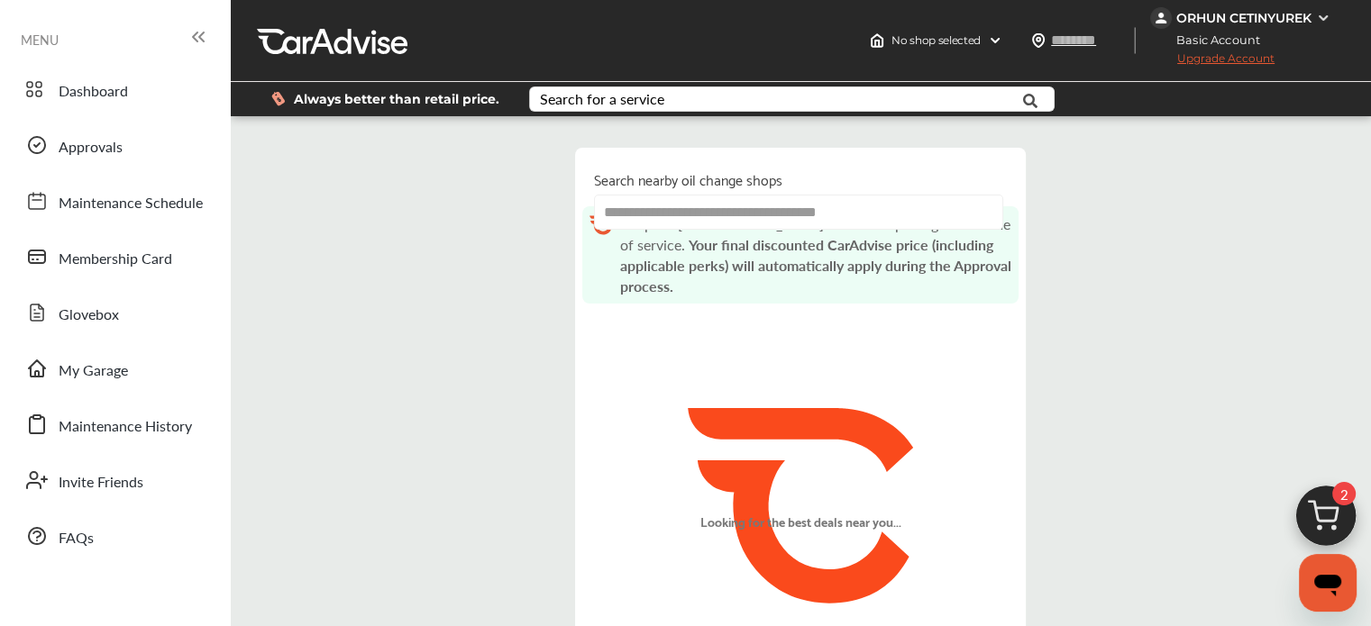
click at [461, 269] on div "**********" at bounding box center [800, 392] width 1132 height 524
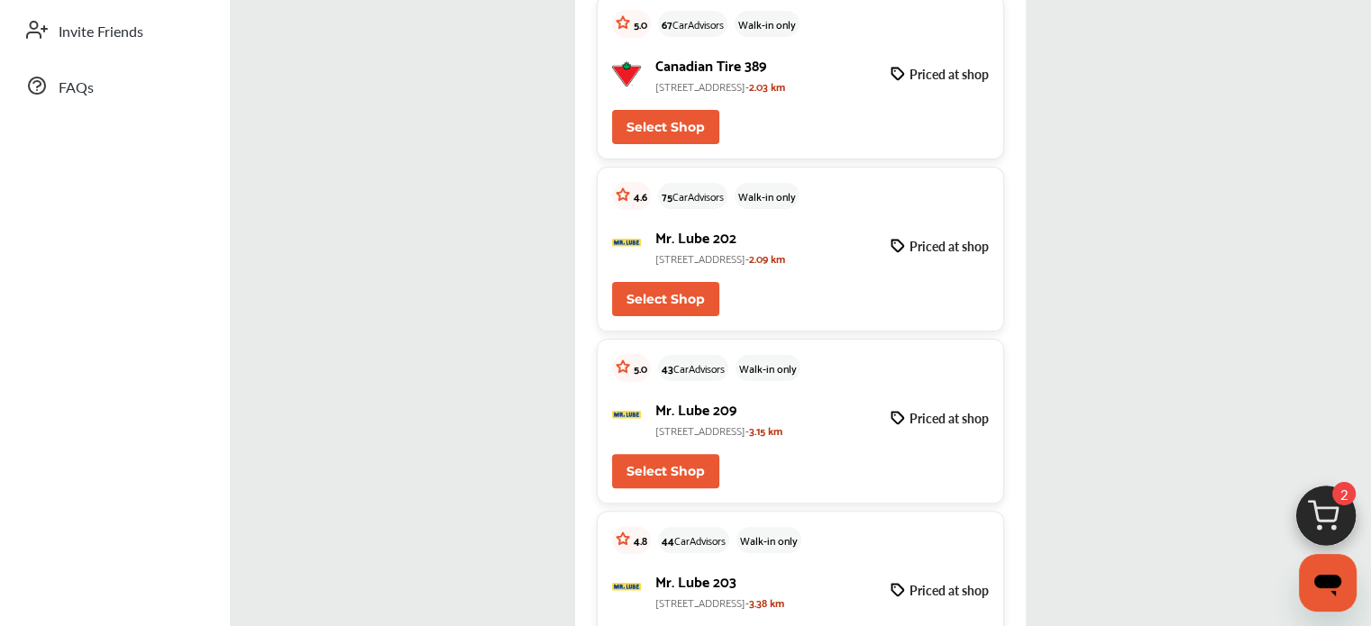
scroll to position [360, 0]
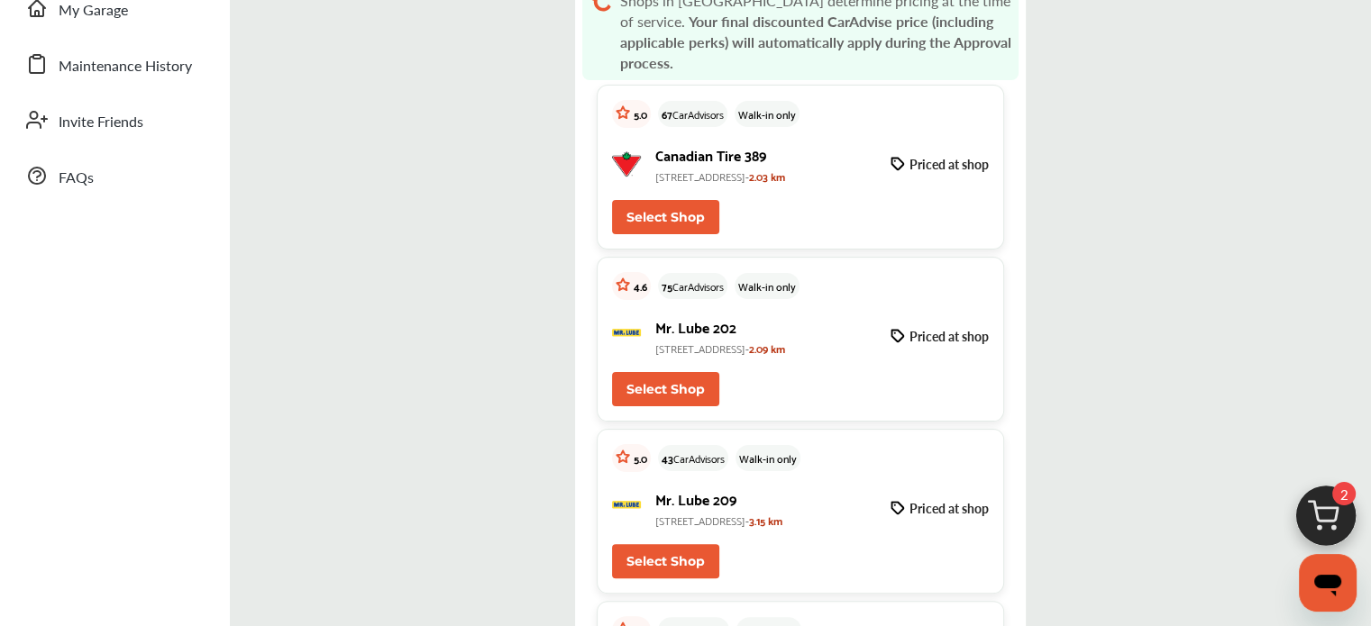
click at [656, 223] on button "Select Shop" at bounding box center [665, 217] width 107 height 34
type input "*******"
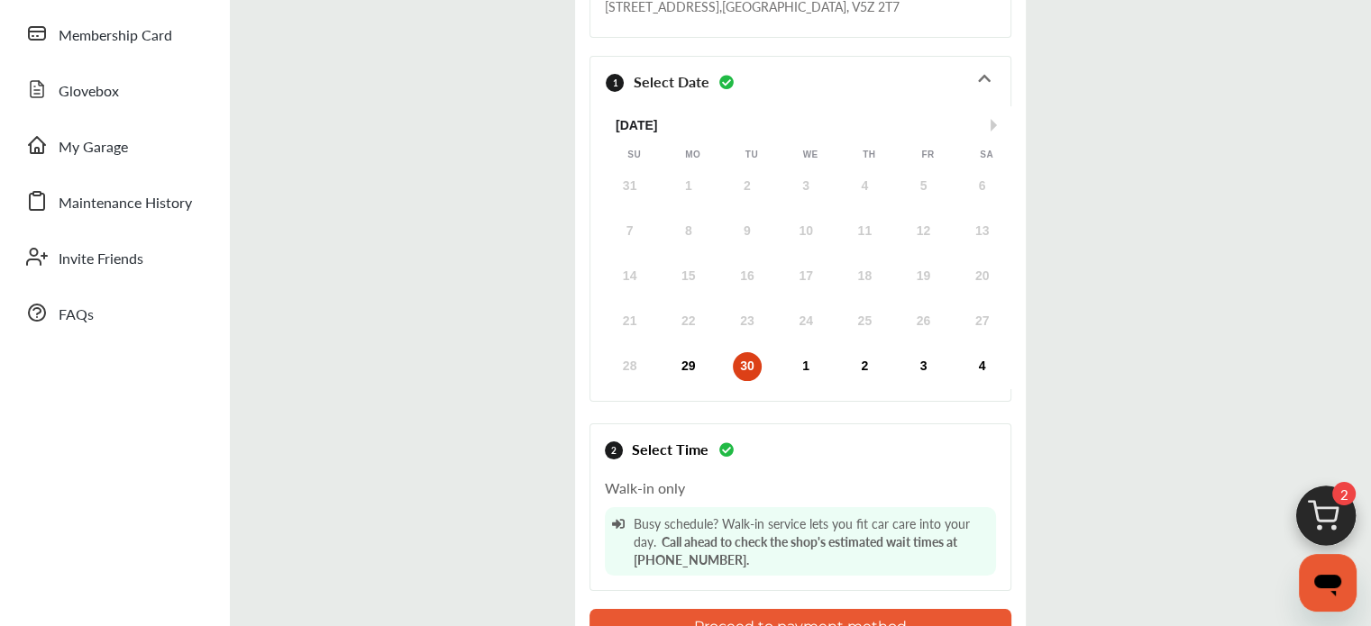
scroll to position [217, 0]
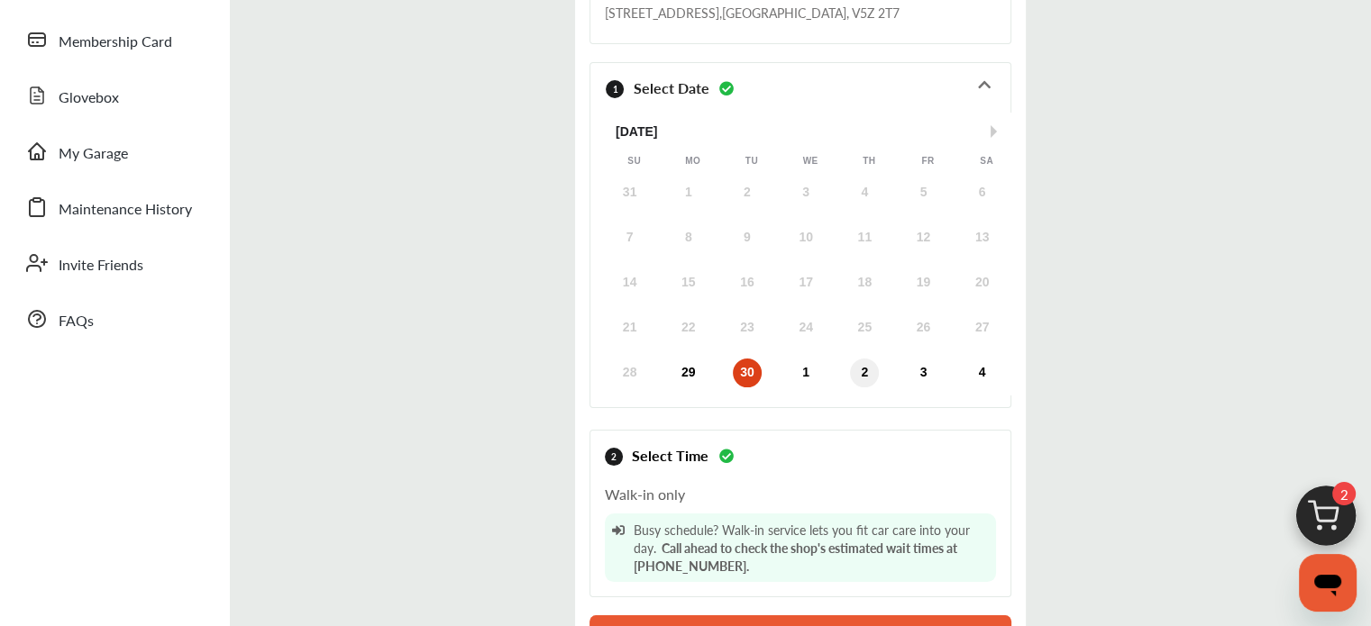
click at [872, 370] on div "2" at bounding box center [864, 373] width 29 height 29
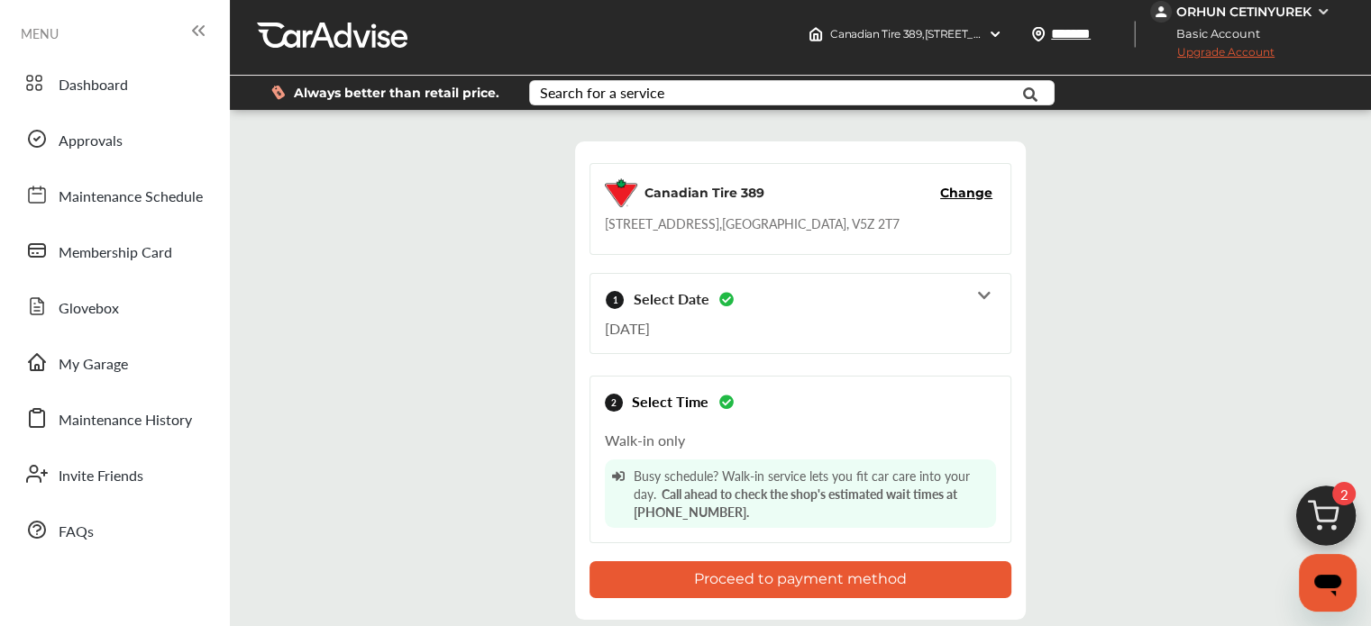
scroll to position [0, 0]
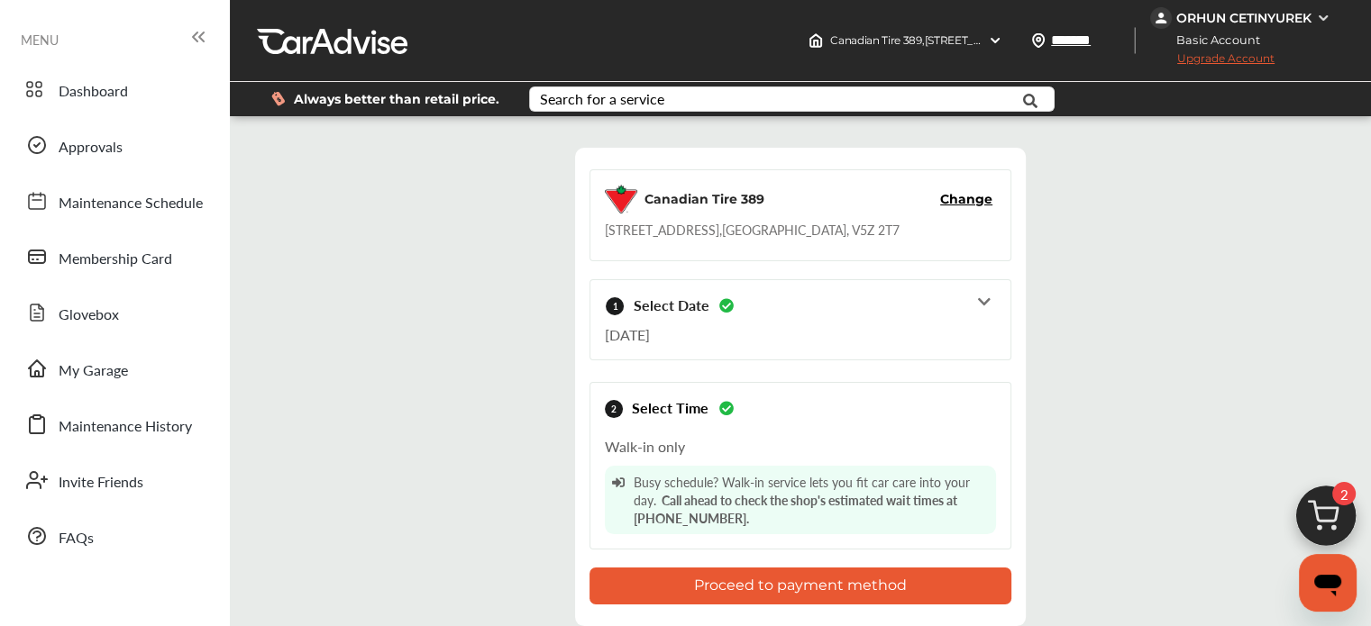
click at [959, 205] on span "Change" at bounding box center [966, 199] width 52 height 18
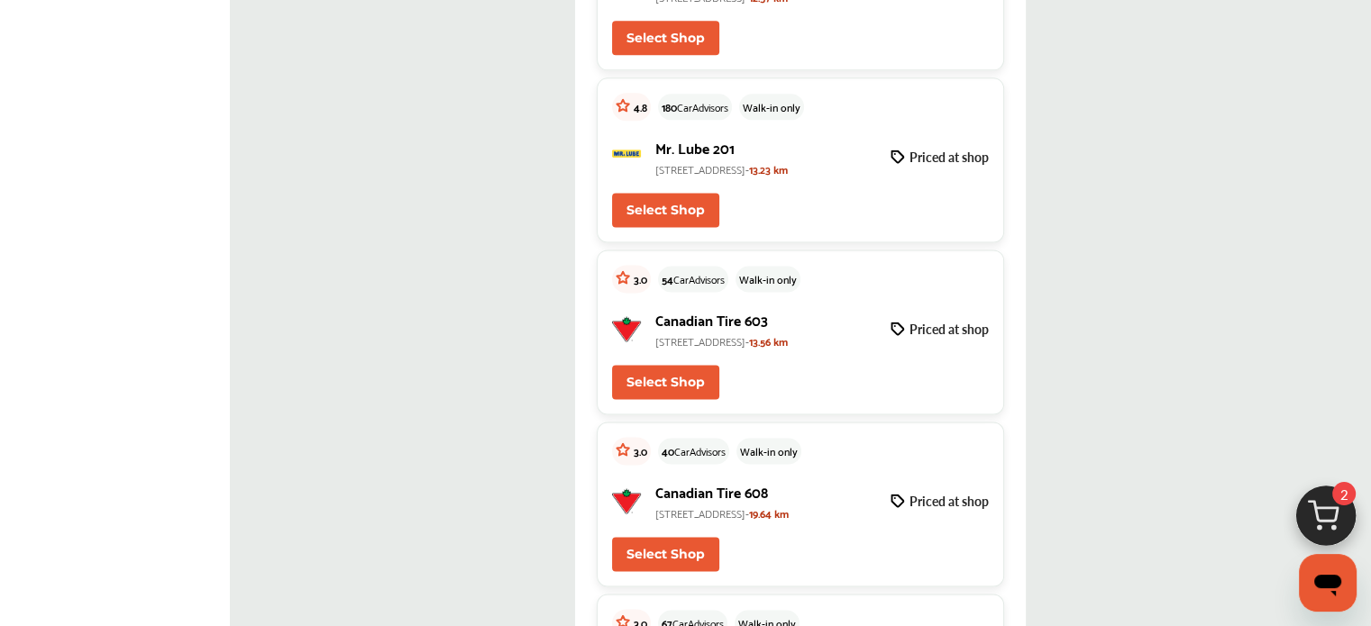
scroll to position [3064, 0]
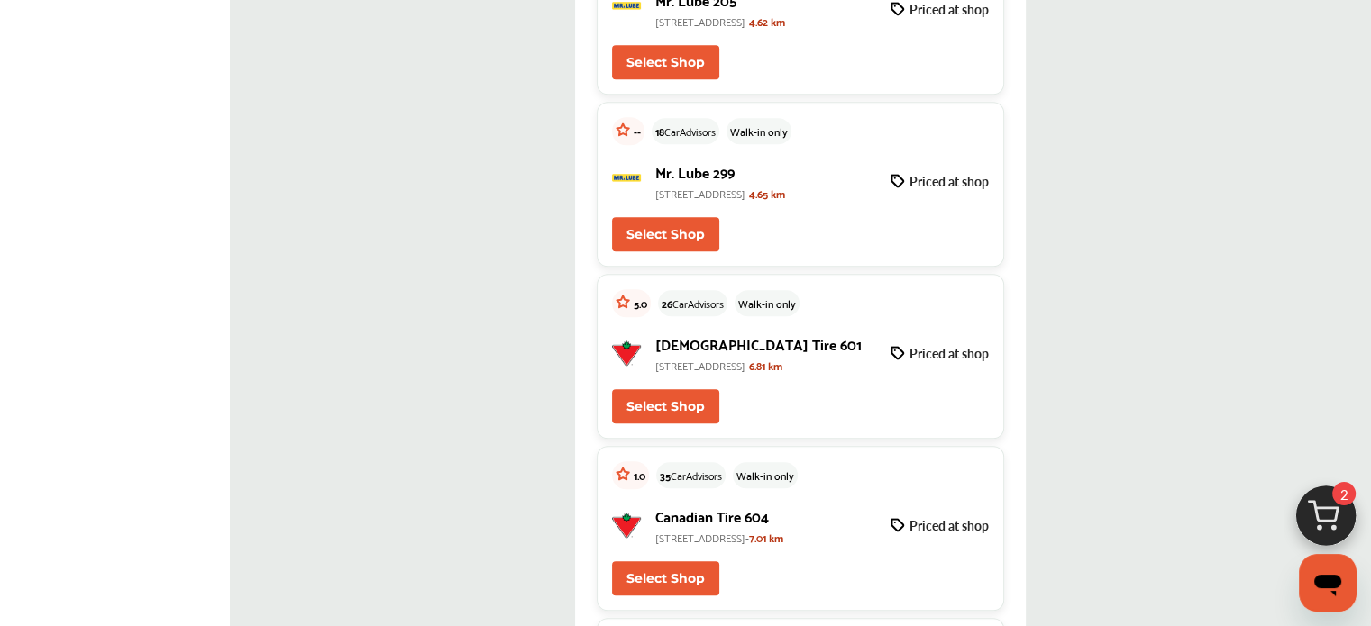
drag, startPoint x: 500, startPoint y: 428, endPoint x: 478, endPoint y: 186, distance: 243.4
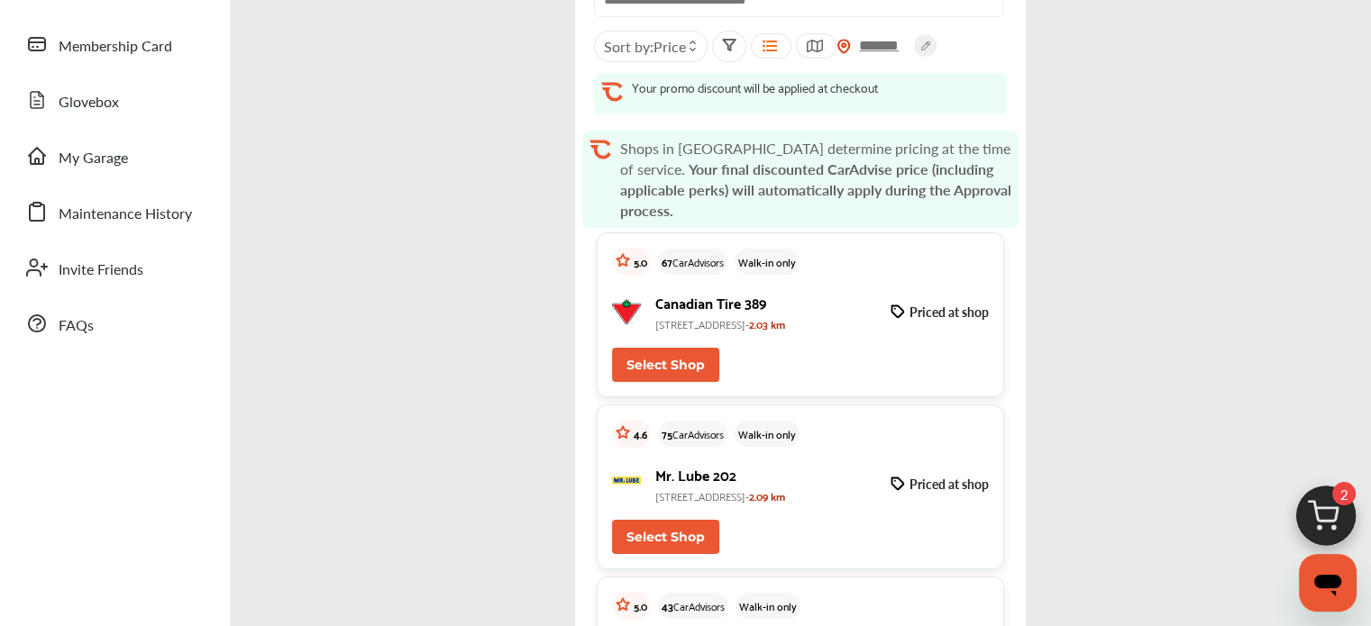
scroll to position [360, 0]
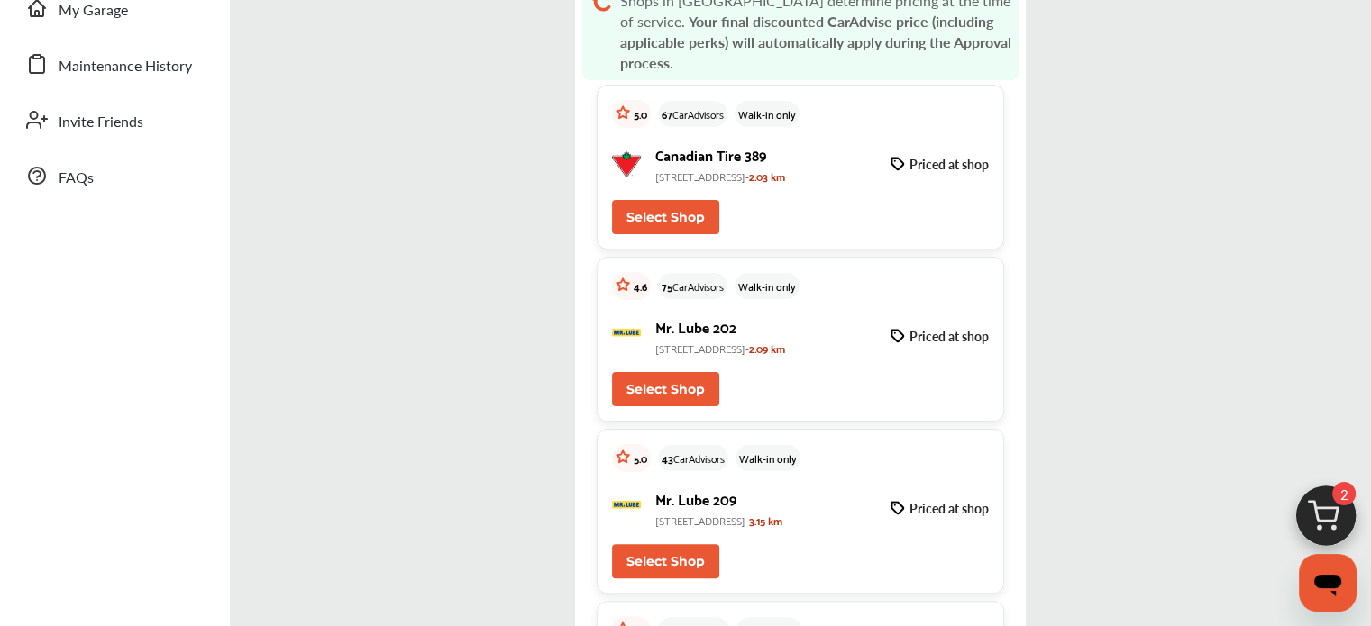
click at [681, 387] on button "Select Shop" at bounding box center [665, 389] width 107 height 34
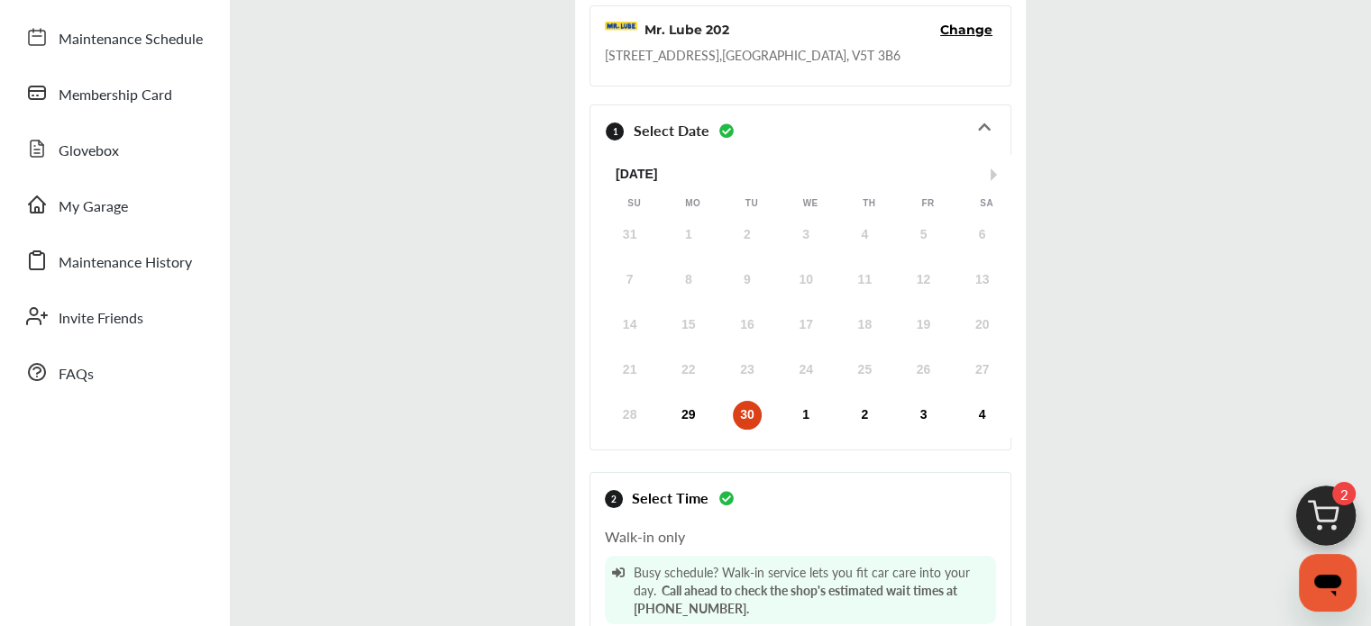
scroll to position [270, 0]
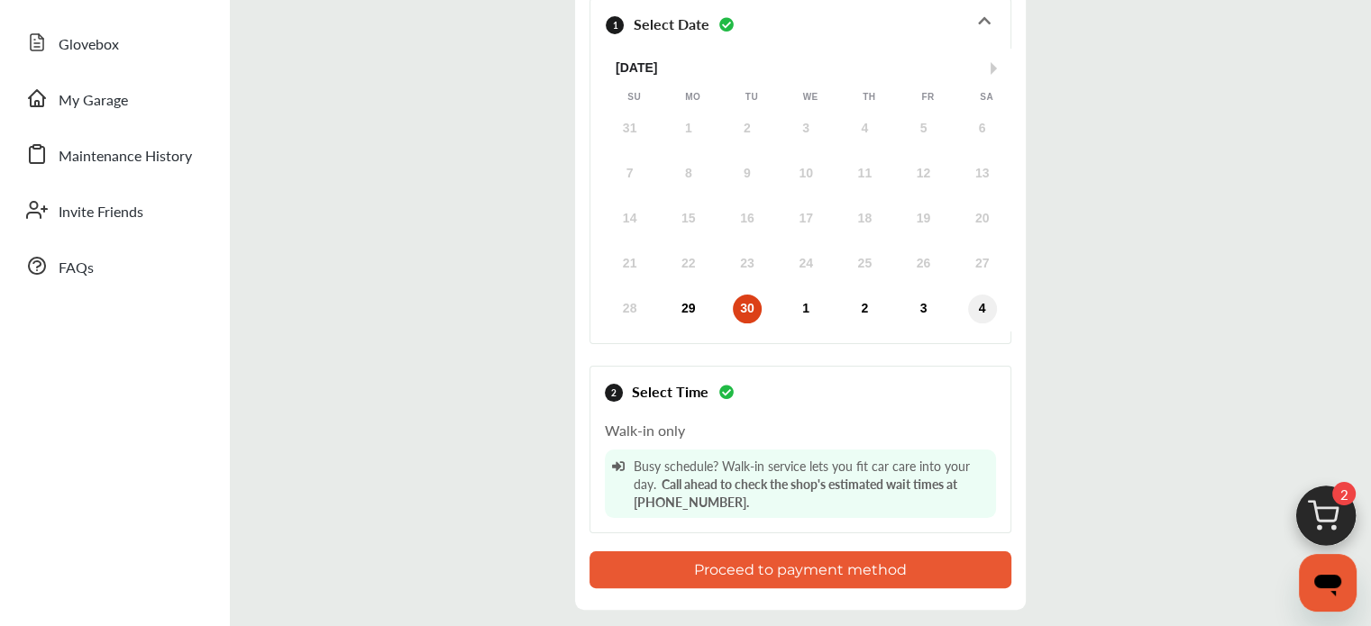
click at [981, 309] on div "4" at bounding box center [982, 309] width 29 height 29
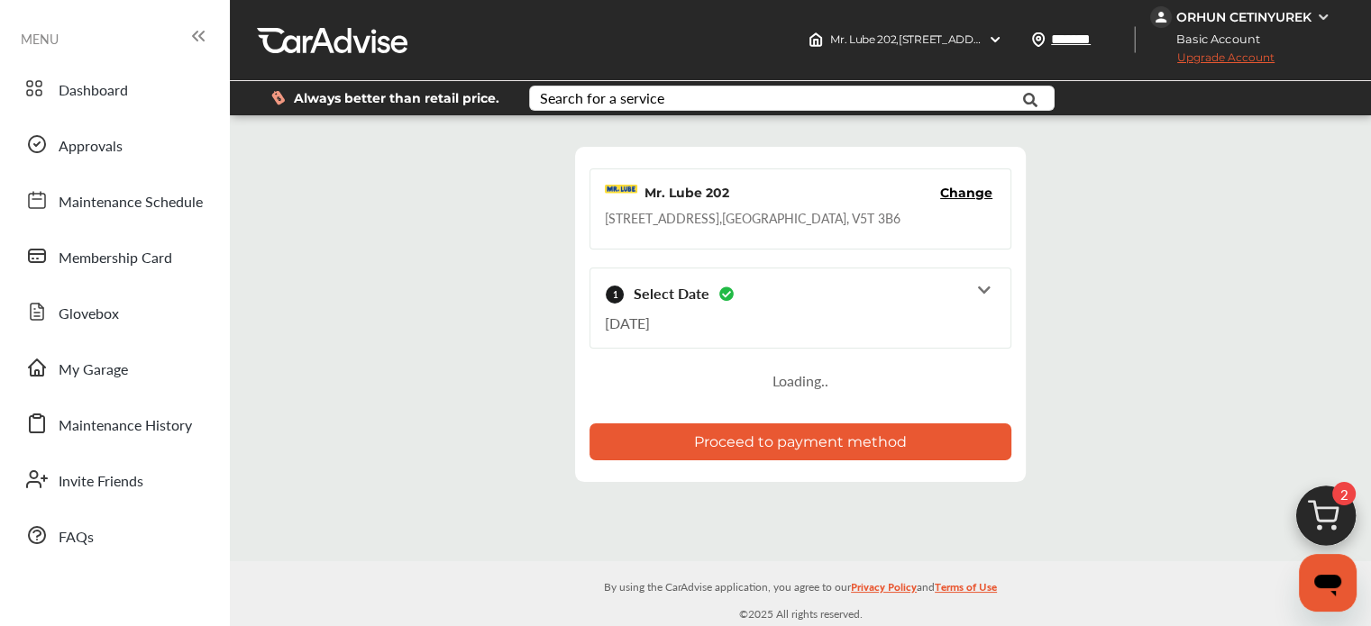
scroll to position [132, 0]
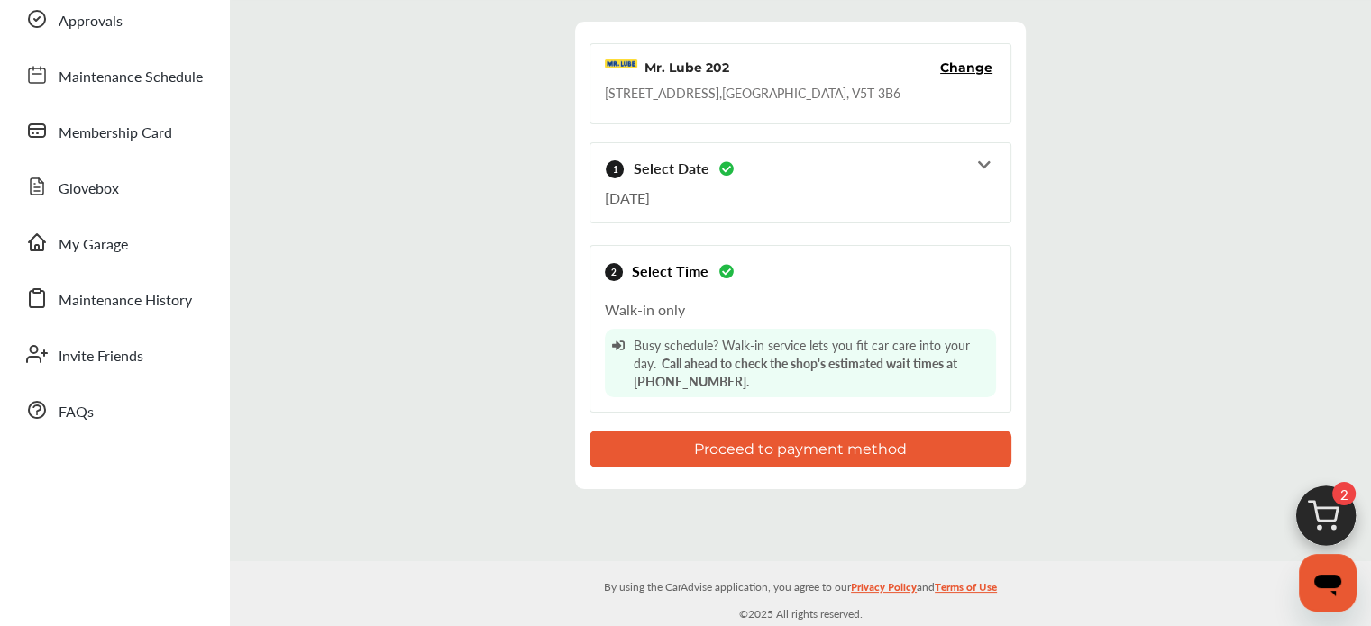
click at [833, 449] on button "Proceed to payment method" at bounding box center [800, 449] width 422 height 37
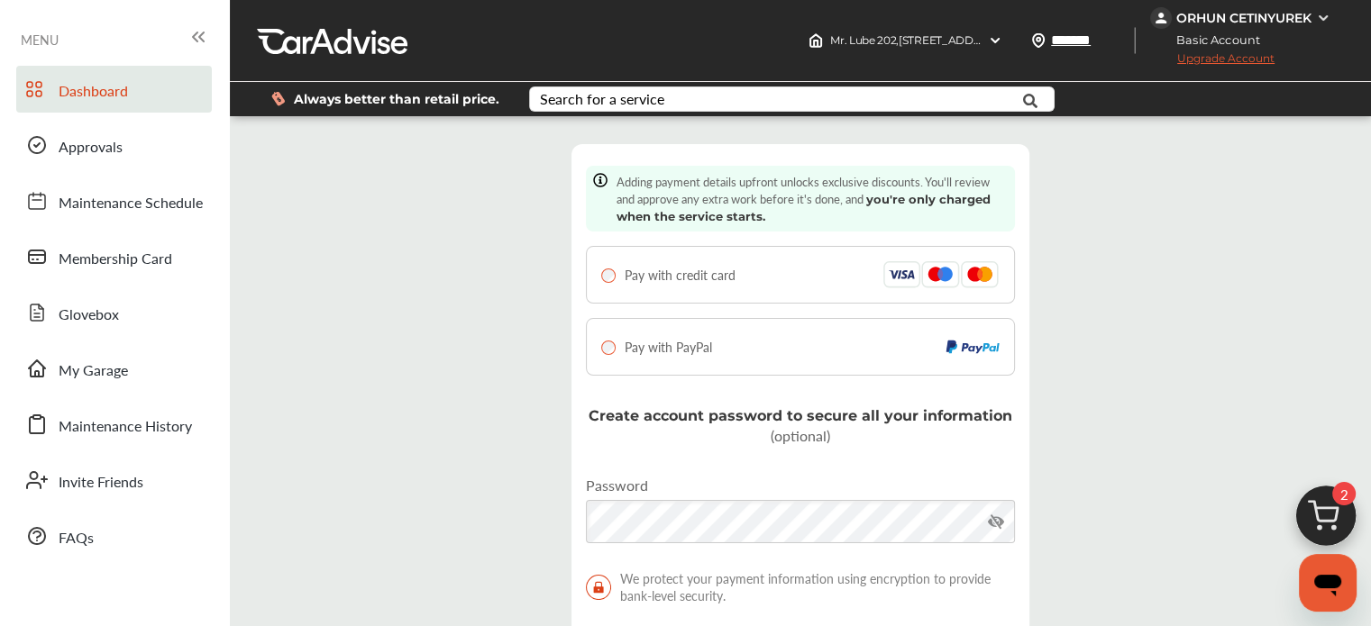
click at [81, 93] on span "Dashboard" at bounding box center [93, 91] width 69 height 23
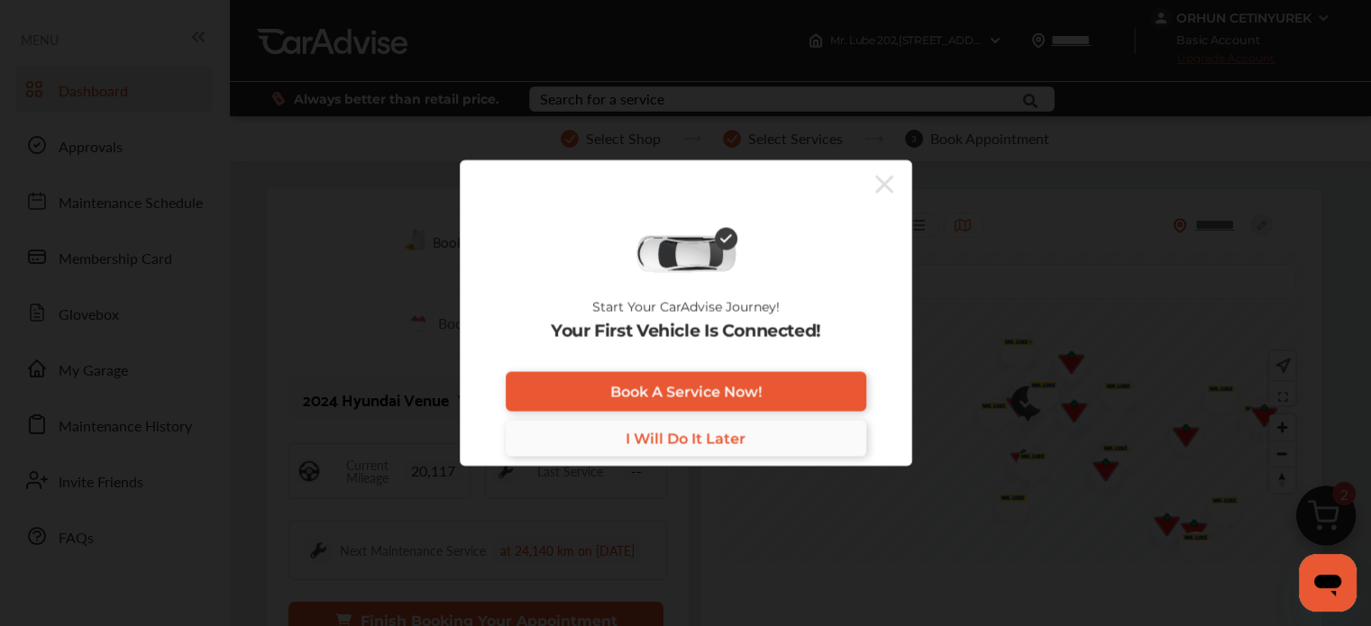
click at [681, 450] on link "I Will Do It Later" at bounding box center [686, 439] width 360 height 36
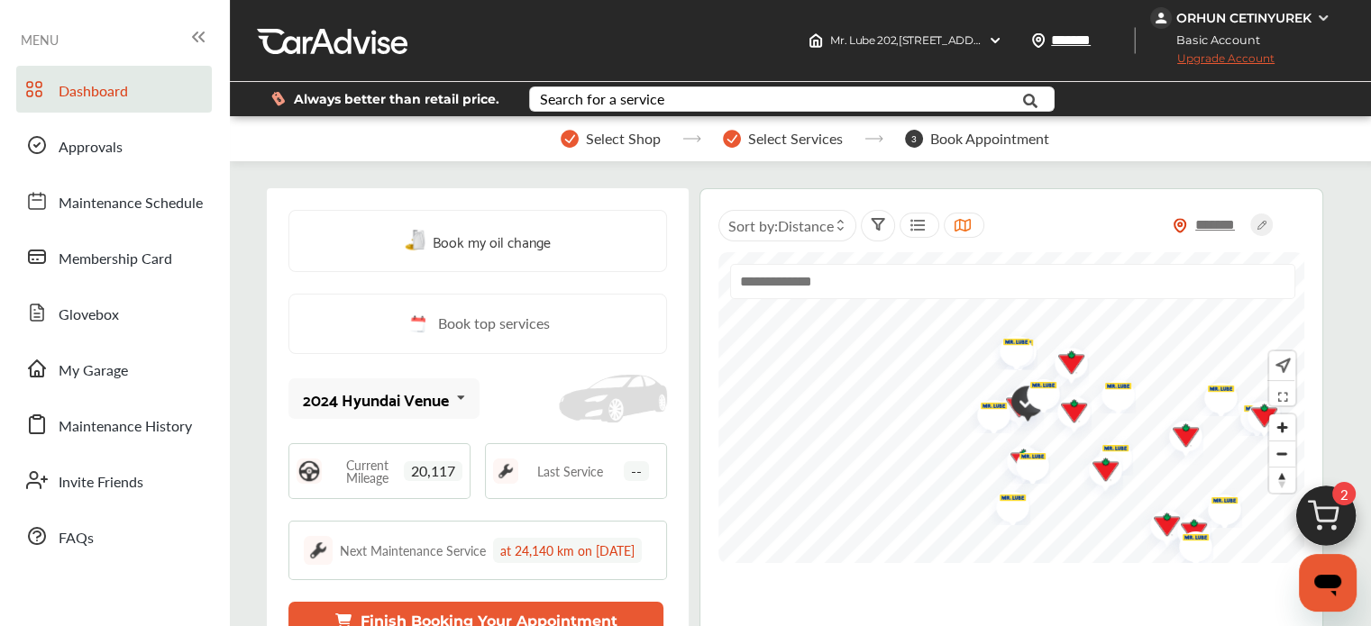
scroll to position [90, 0]
click at [451, 378] on icon at bounding box center [461, 397] width 31 height 39
click at [523, 376] on div "2024 Hyundai Venue 2024 Hyundai Venue" at bounding box center [477, 399] width 378 height 46
click at [502, 313] on span "Book top services" at bounding box center [494, 324] width 112 height 23
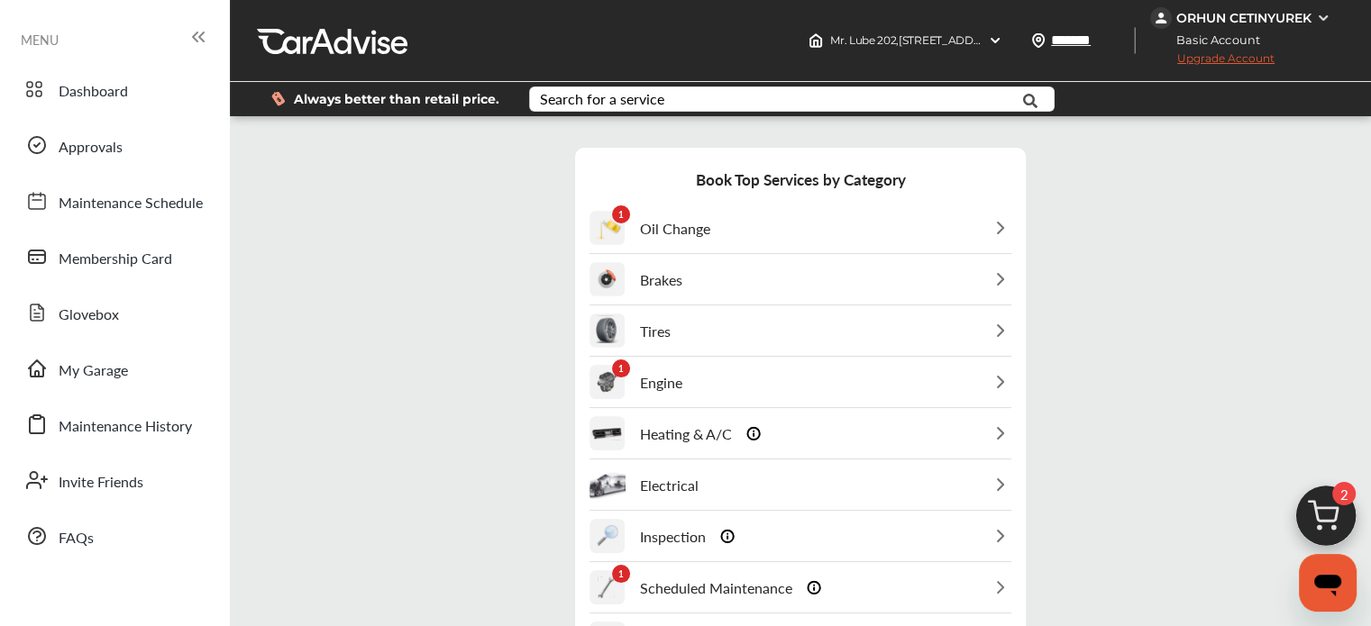
click at [627, 220] on div "1 Oil Change" at bounding box center [649, 229] width 121 height 50
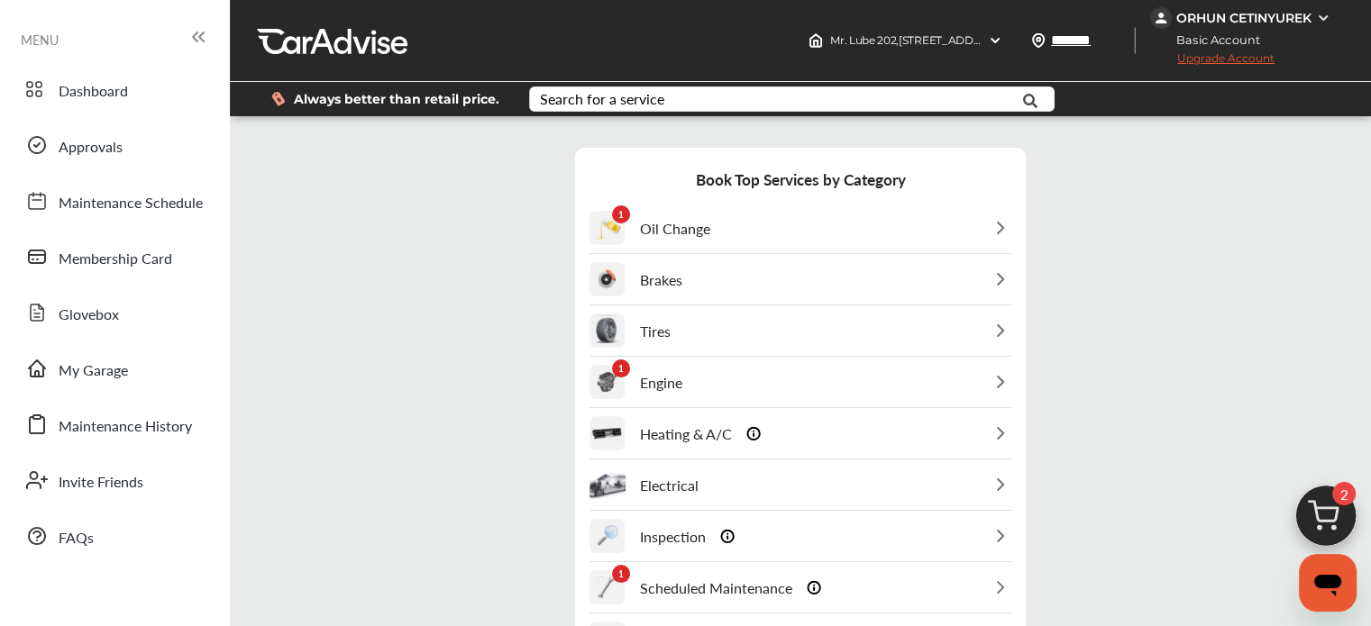
scroll to position [127, 0]
click at [786, 255] on div "Brakes" at bounding box center [800, 280] width 422 height 50
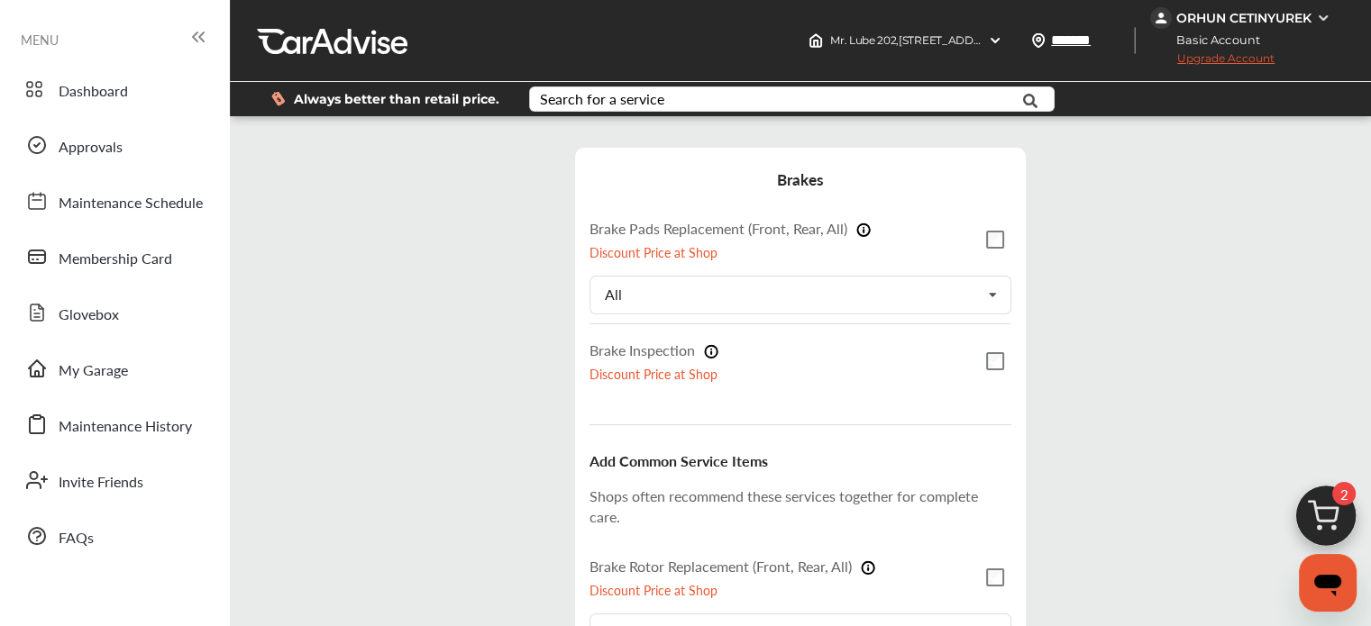
click at [702, 243] on p "Discount Price at Shop" at bounding box center [729, 252] width 281 height 18
click at [717, 218] on label "Brake Pads Replacement (Front, Rear, All)" at bounding box center [729, 228] width 281 height 21
click at [454, 196] on div "Step 3 / 7 - Select Services Cancel Brakes Brake Pads Replacement (Front, Rear,…" at bounding box center [800, 479] width 1132 height 698
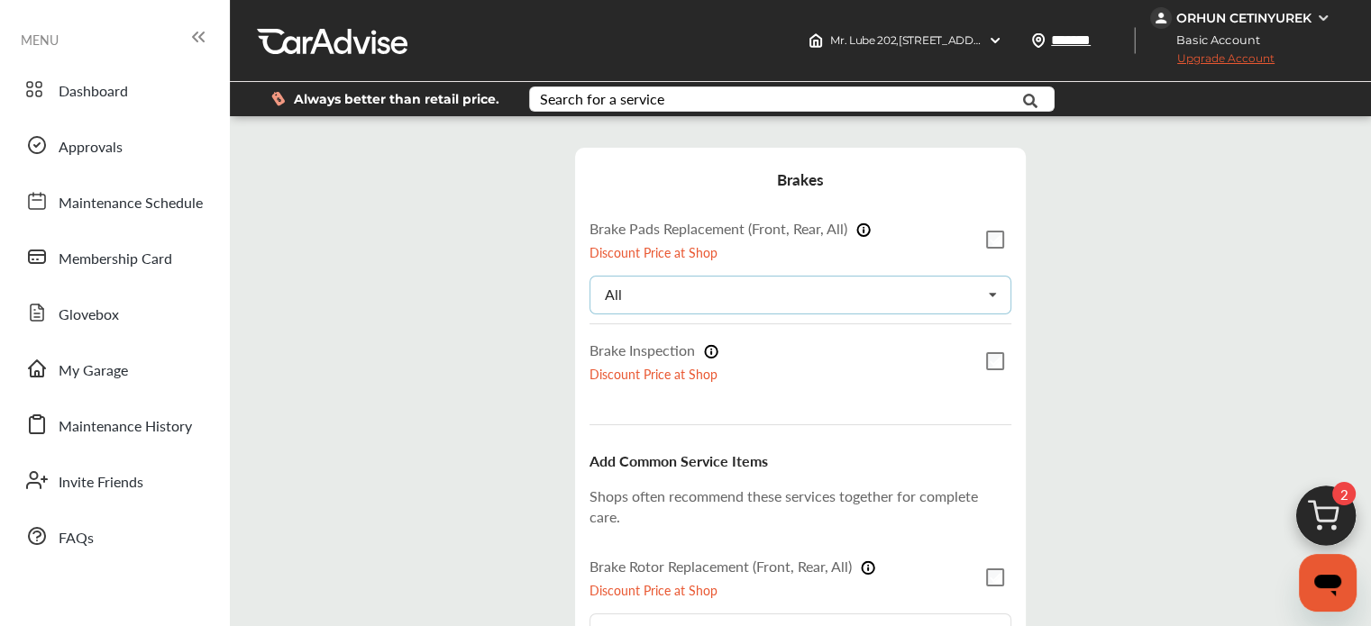
click at [968, 276] on div "All All Front Rear" at bounding box center [800, 295] width 422 height 39
click at [478, 219] on div "Step 3 / 7 - Select Services Cancel Brakes Brake Pads Replacement (Front, Rear,…" at bounding box center [800, 479] width 1132 height 698
click at [685, 340] on label "Brake Inspection" at bounding box center [653, 350] width 129 height 21
click at [684, 340] on label "Brake Inspection" at bounding box center [653, 350] width 129 height 21
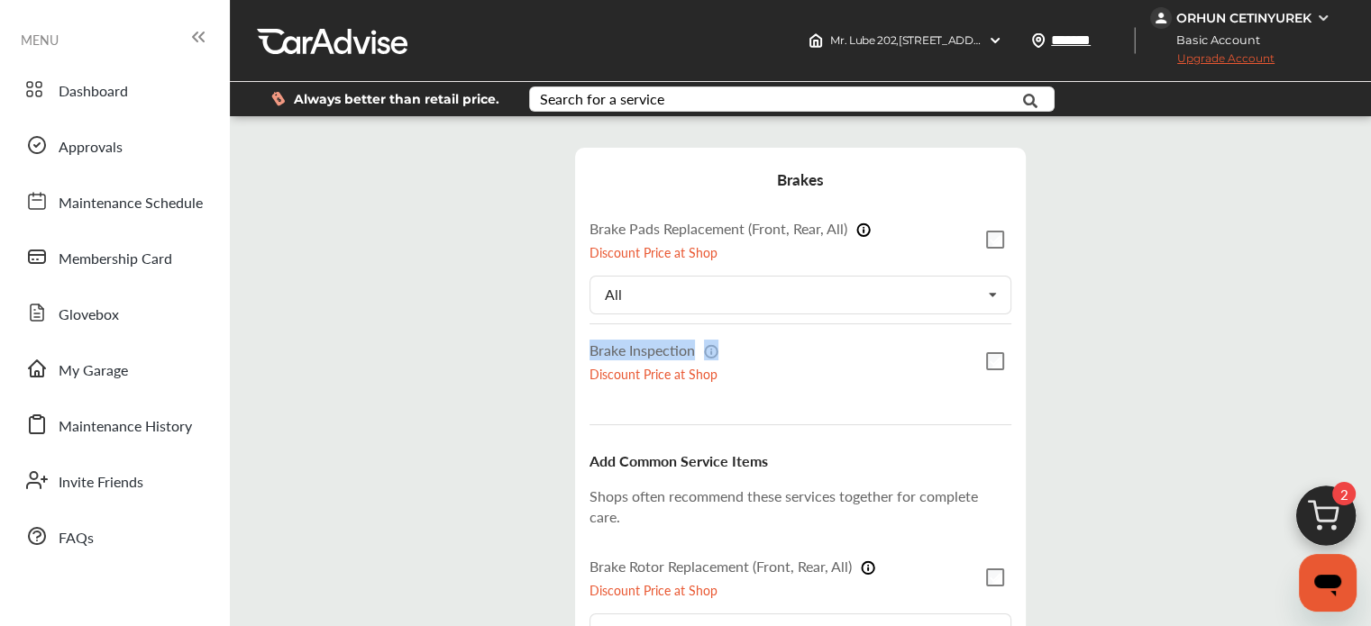
click at [684, 340] on label "Brake Inspection" at bounding box center [653, 350] width 129 height 21
click at [464, 265] on div "Step 3 / 7 - Select Services Cancel Brakes Brake Pads Replacement (Front, Rear,…" at bounding box center [800, 479] width 1132 height 698
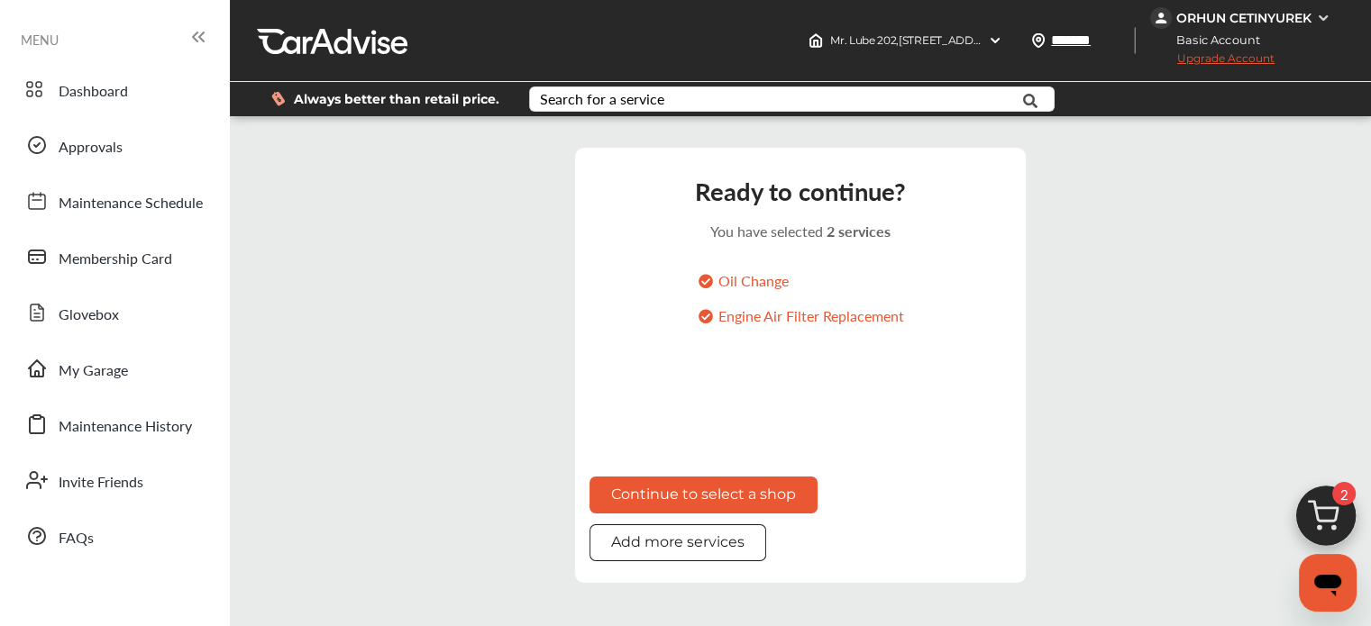
scroll to position [102, 0]
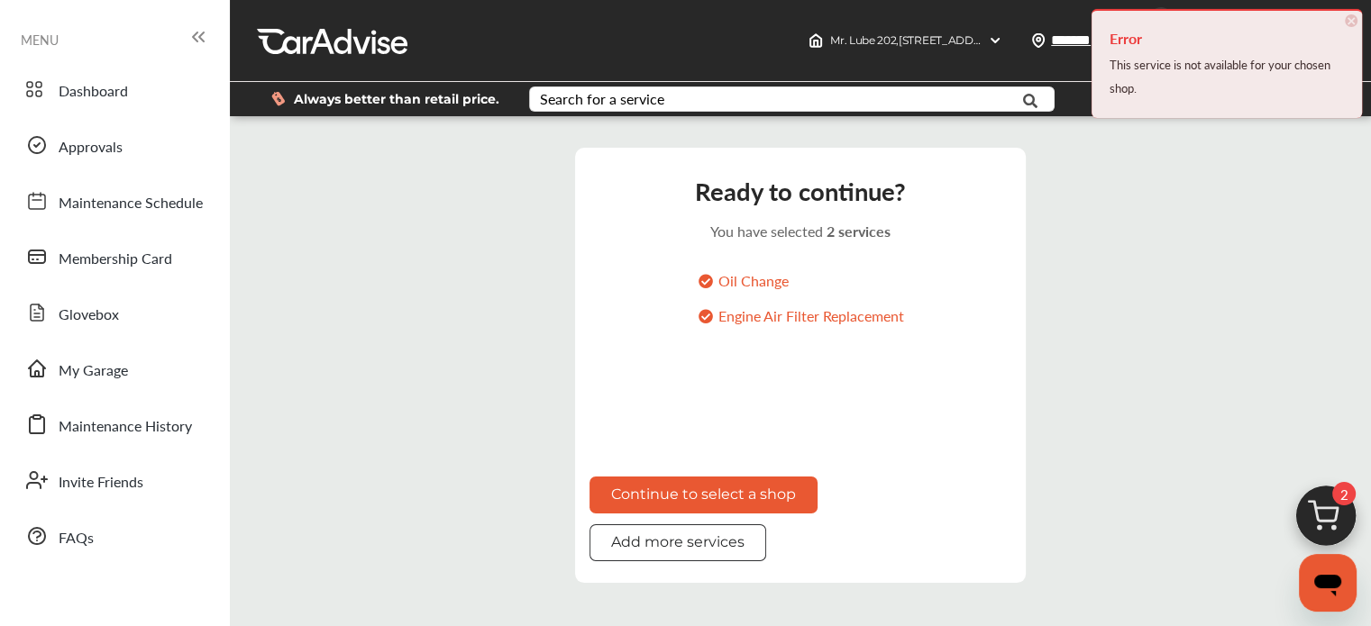
click at [693, 524] on button "Add more services" at bounding box center [677, 542] width 177 height 37
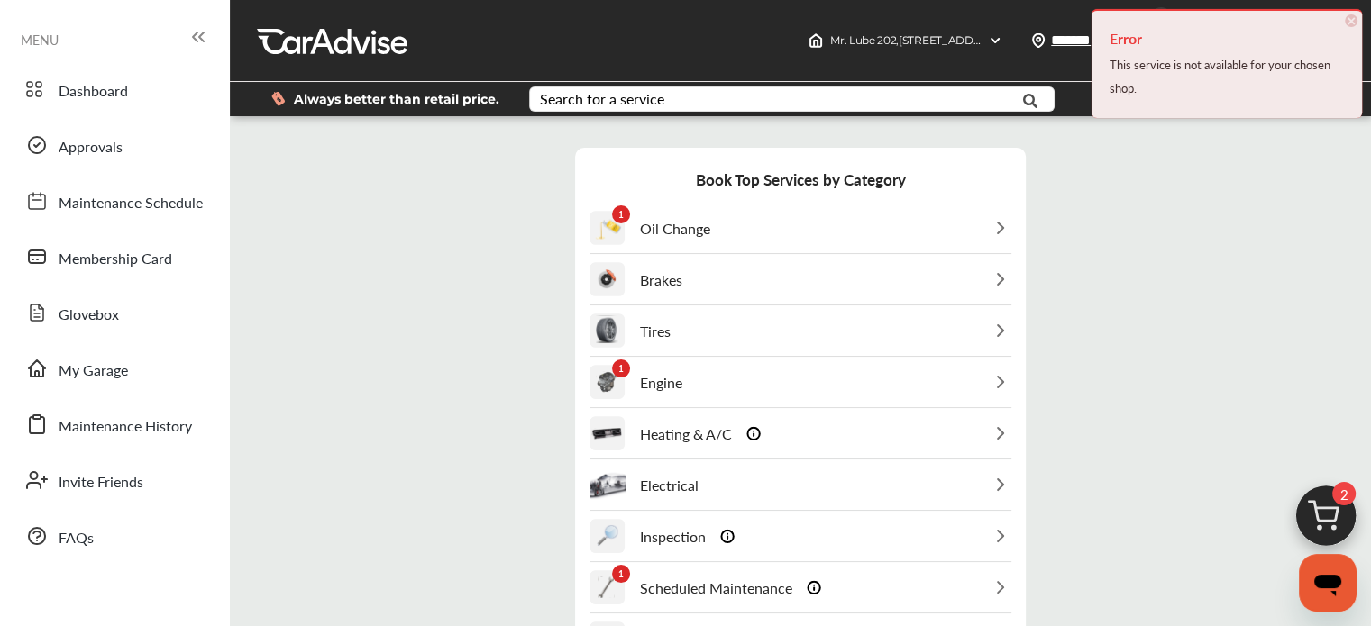
click at [696, 218] on p "Oil Change" at bounding box center [675, 228] width 70 height 21
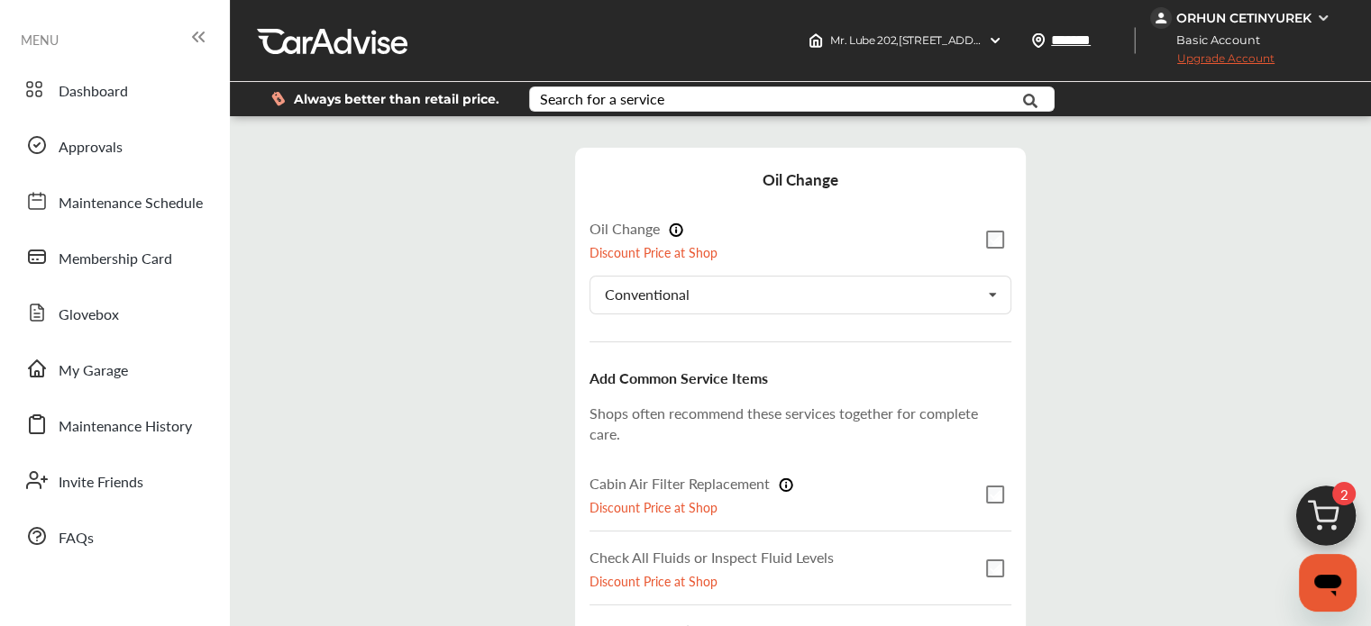
scroll to position [326, 0]
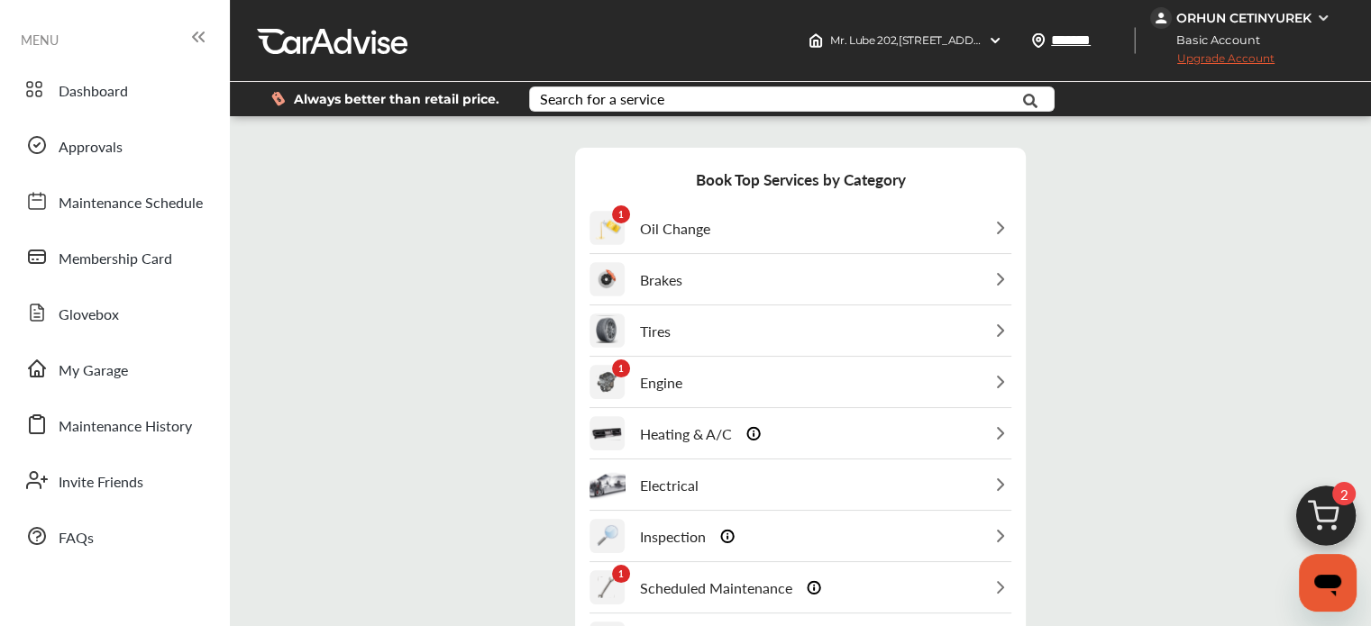
scroll to position [37, 0]
click at [779, 212] on div "1 Oil Change" at bounding box center [800, 229] width 422 height 50
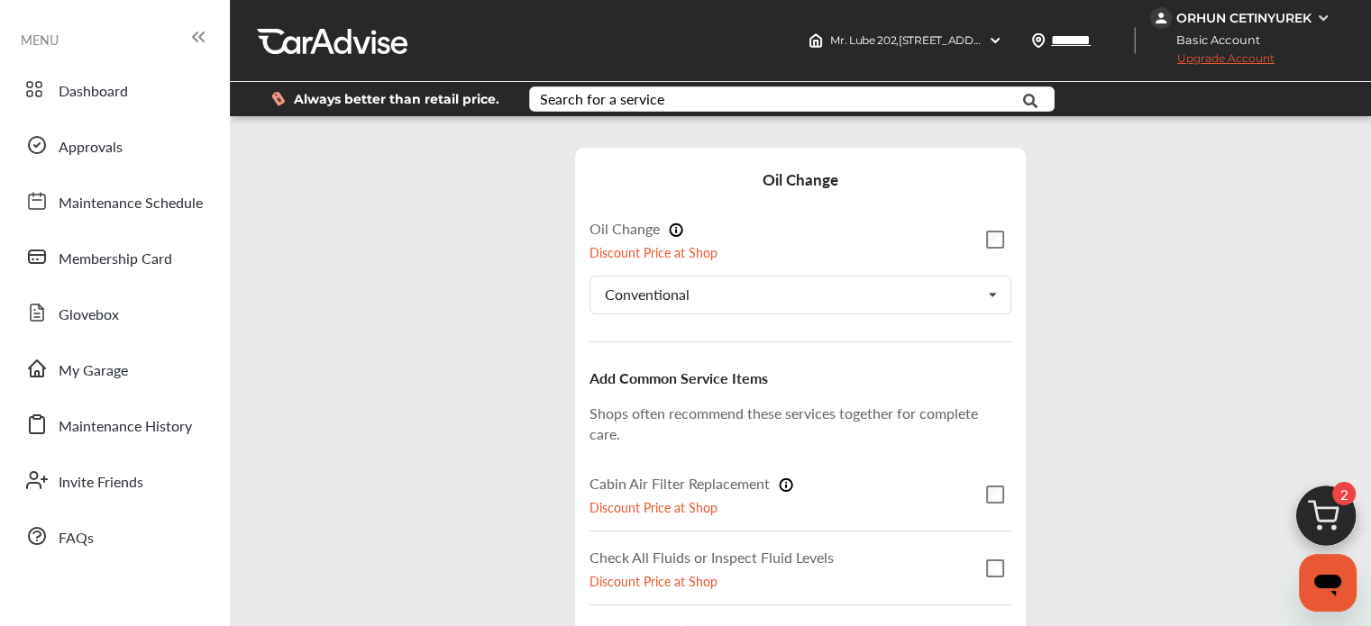
scroll to position [326, 0]
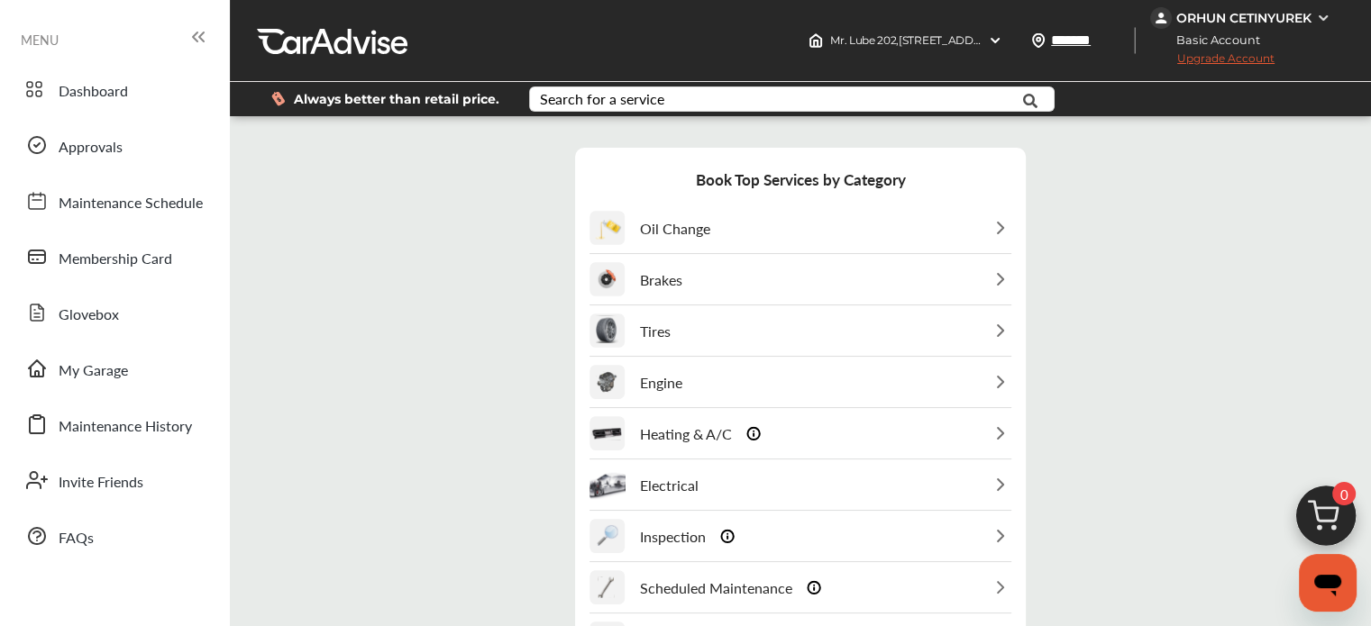
scroll to position [0, 0]
click at [685, 301] on div "Brakes" at bounding box center [800, 280] width 422 height 50
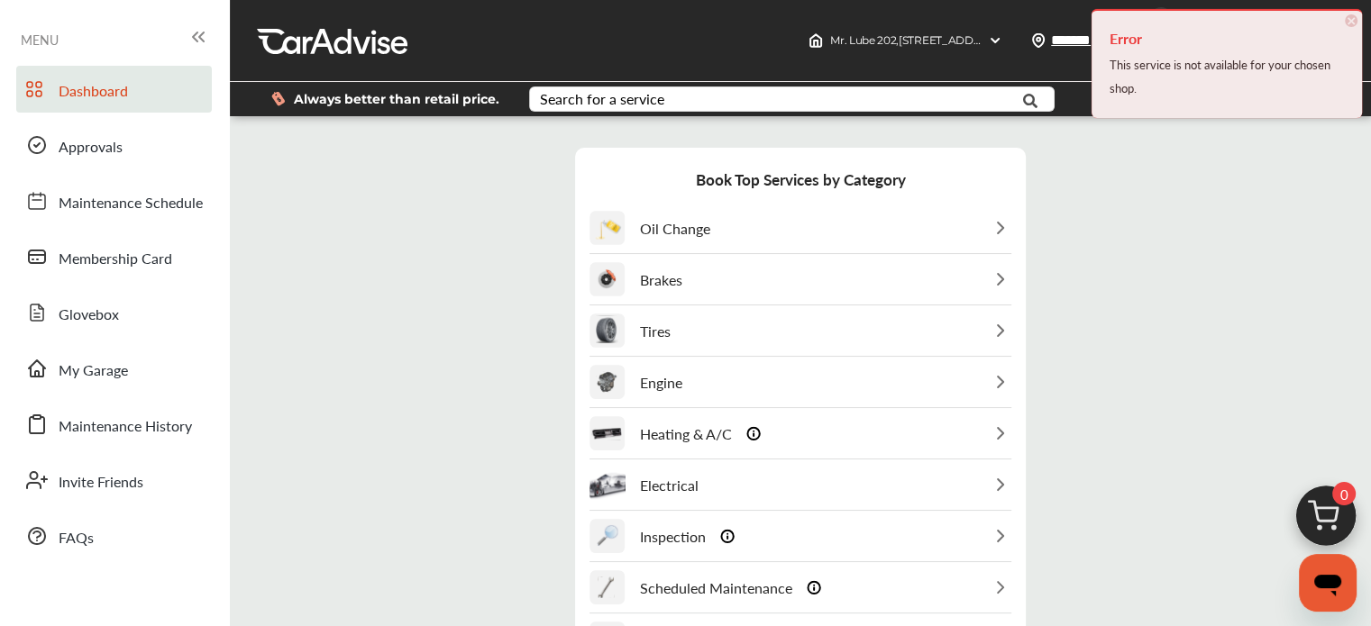
click at [122, 80] on span "Dashboard" at bounding box center [93, 91] width 69 height 23
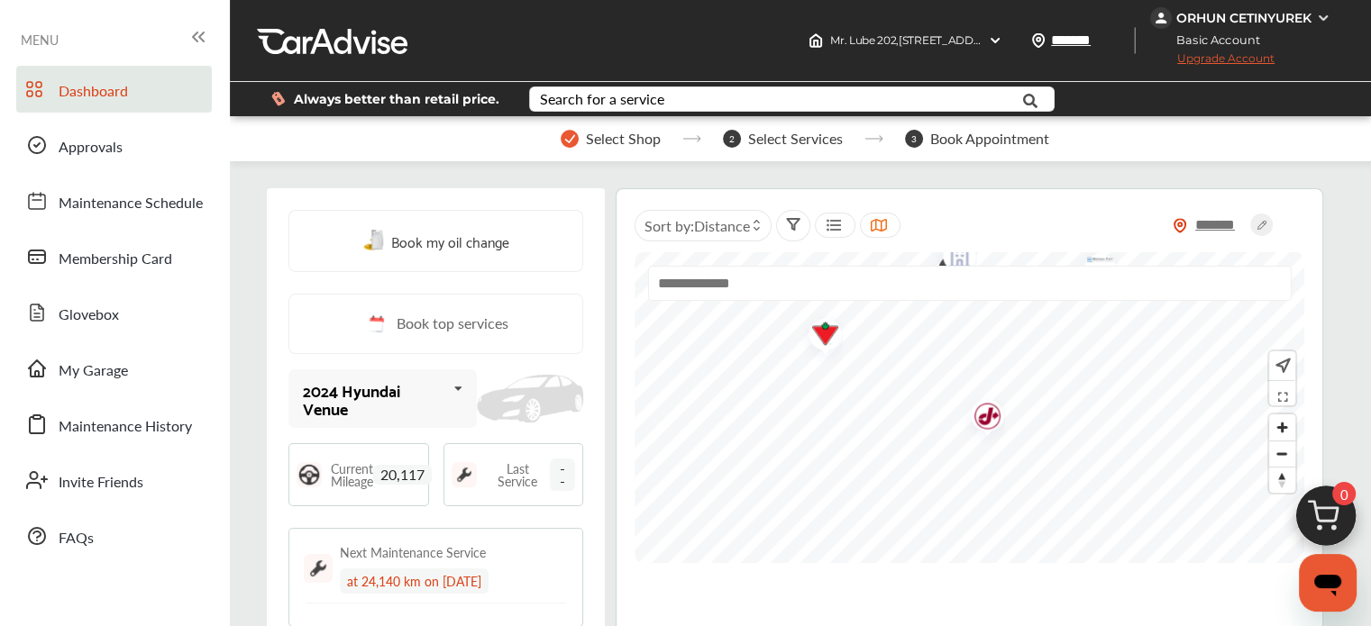
click at [991, 419] on img "Map marker" at bounding box center [981, 419] width 48 height 57
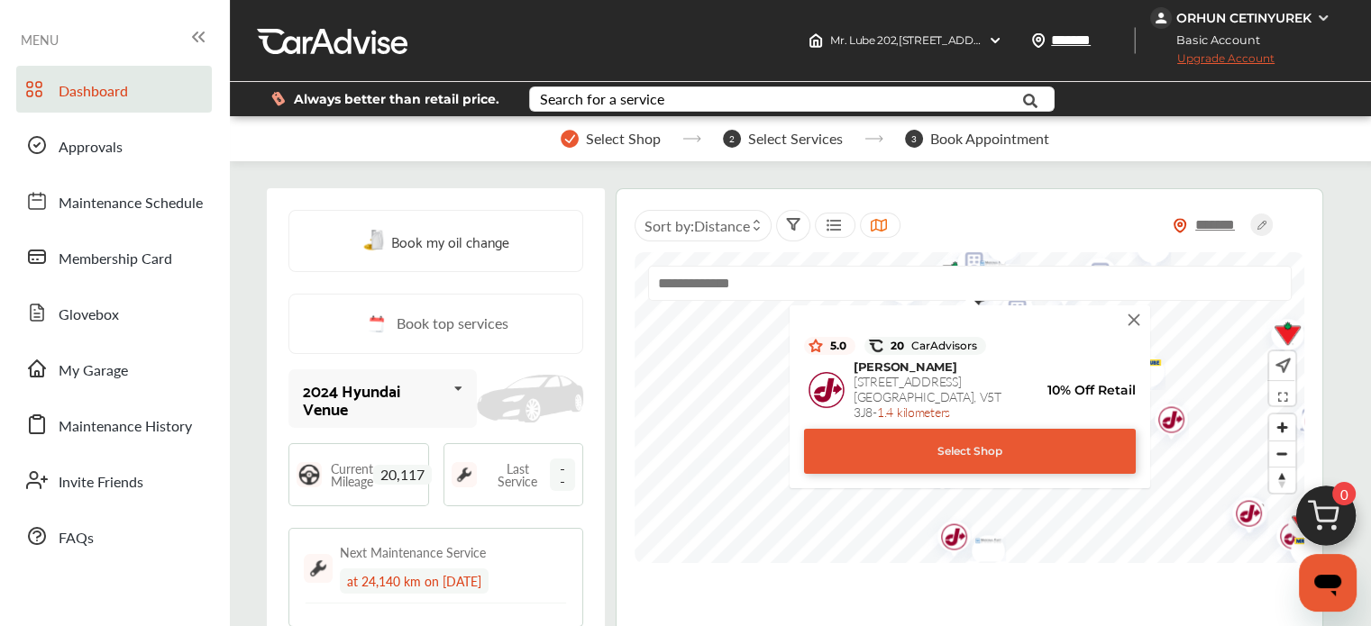
click at [960, 456] on div "Select Shop" at bounding box center [970, 451] width 332 height 45
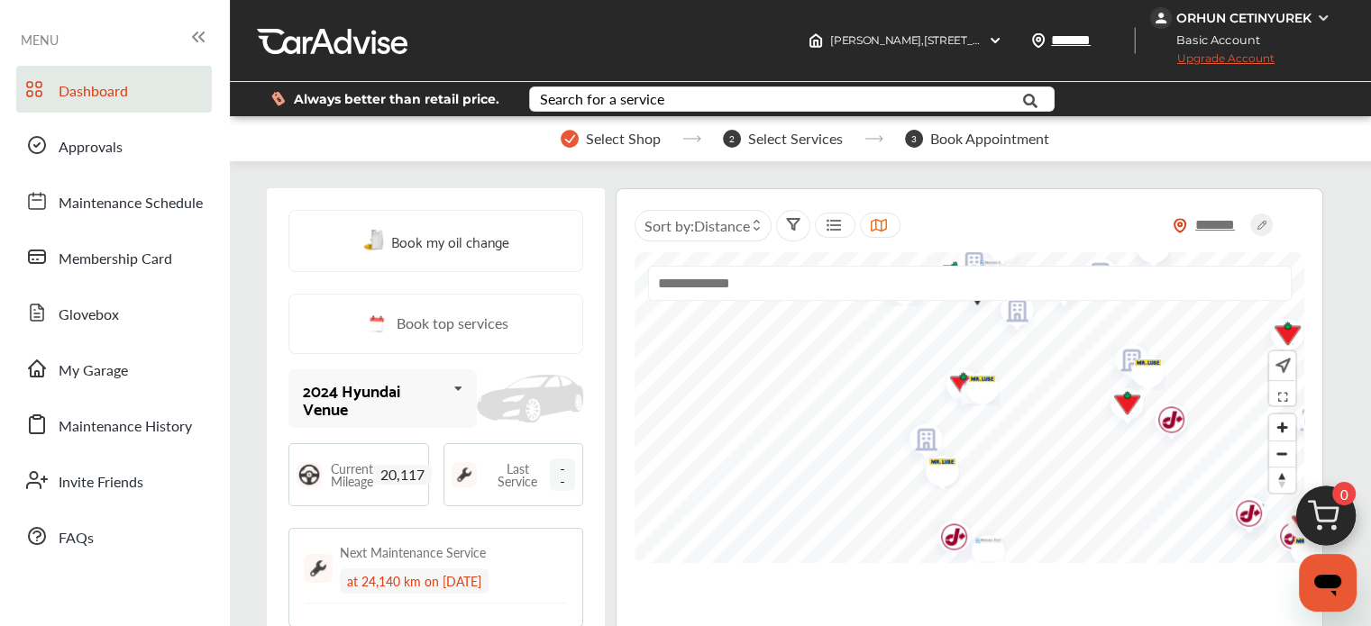
click at [459, 316] on span "Book top services" at bounding box center [452, 324] width 112 height 23
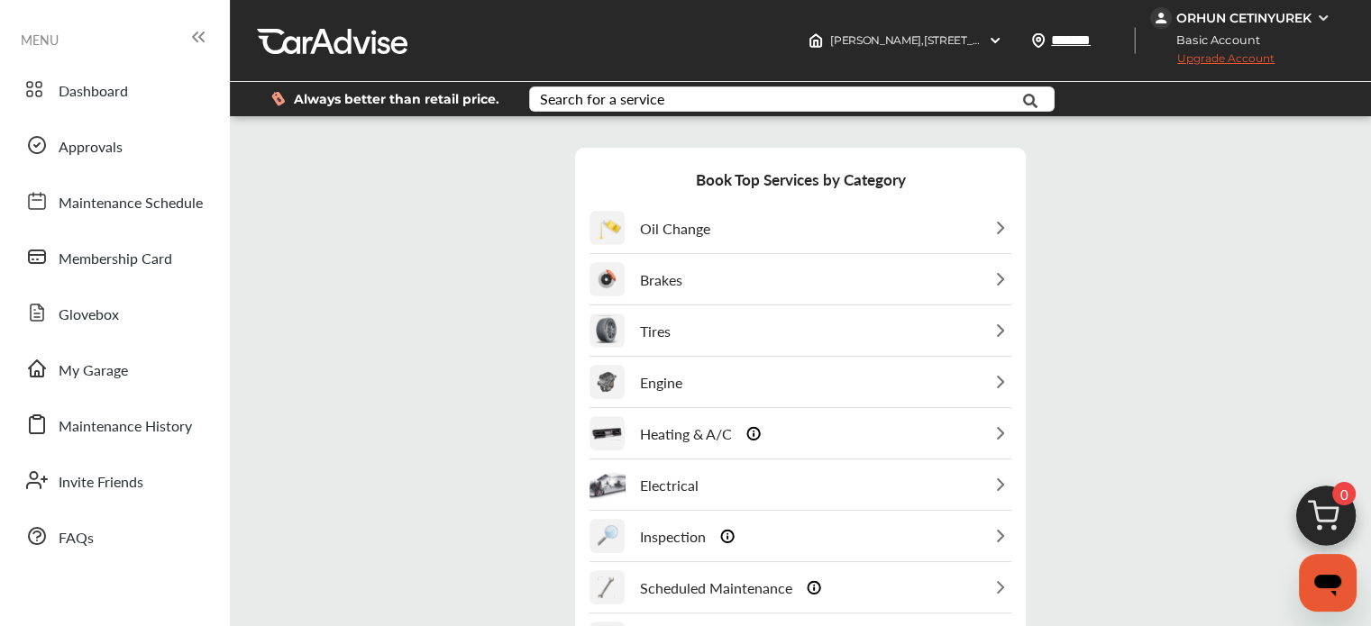
click at [701, 292] on div "Brakes" at bounding box center [800, 280] width 422 height 50
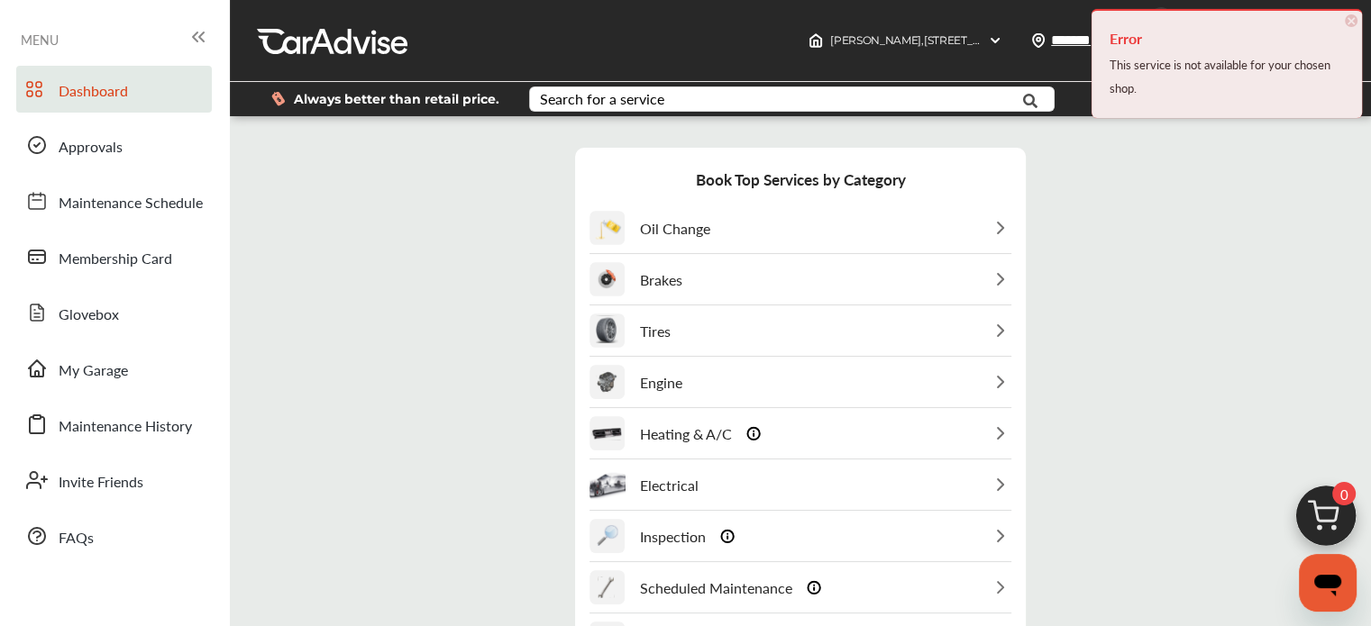
click at [119, 96] on span "Dashboard" at bounding box center [93, 91] width 69 height 23
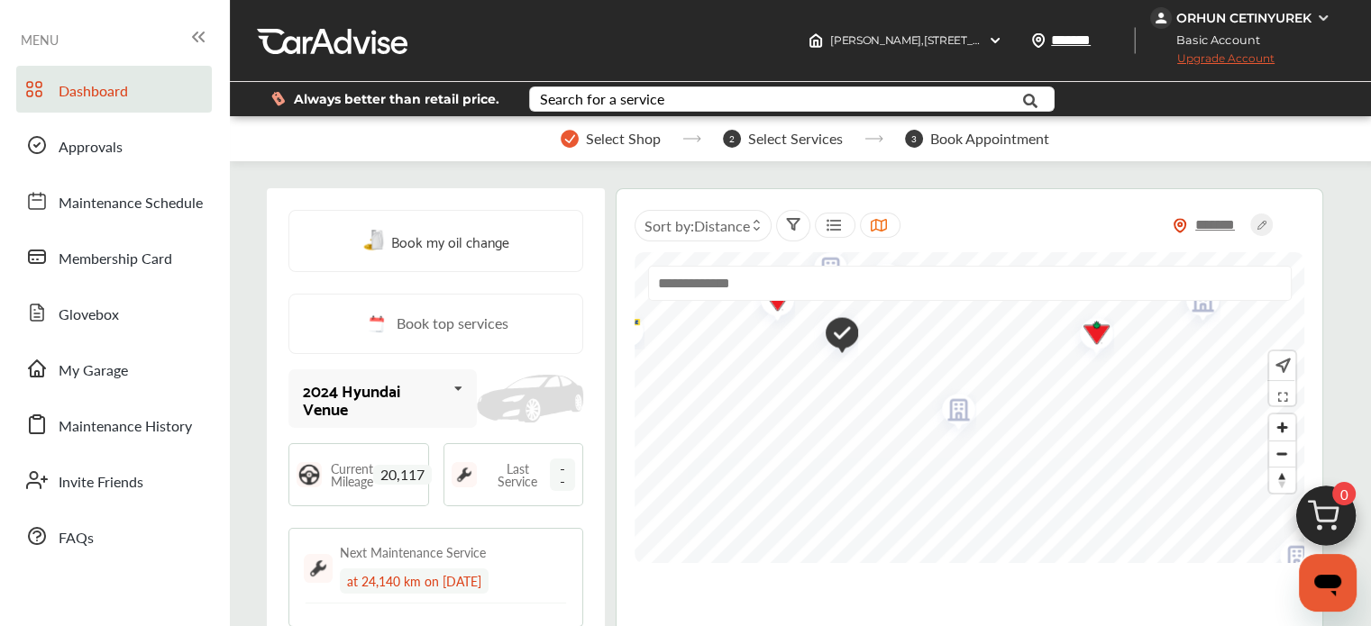
click at [953, 392] on img "Map marker" at bounding box center [952, 413] width 48 height 57
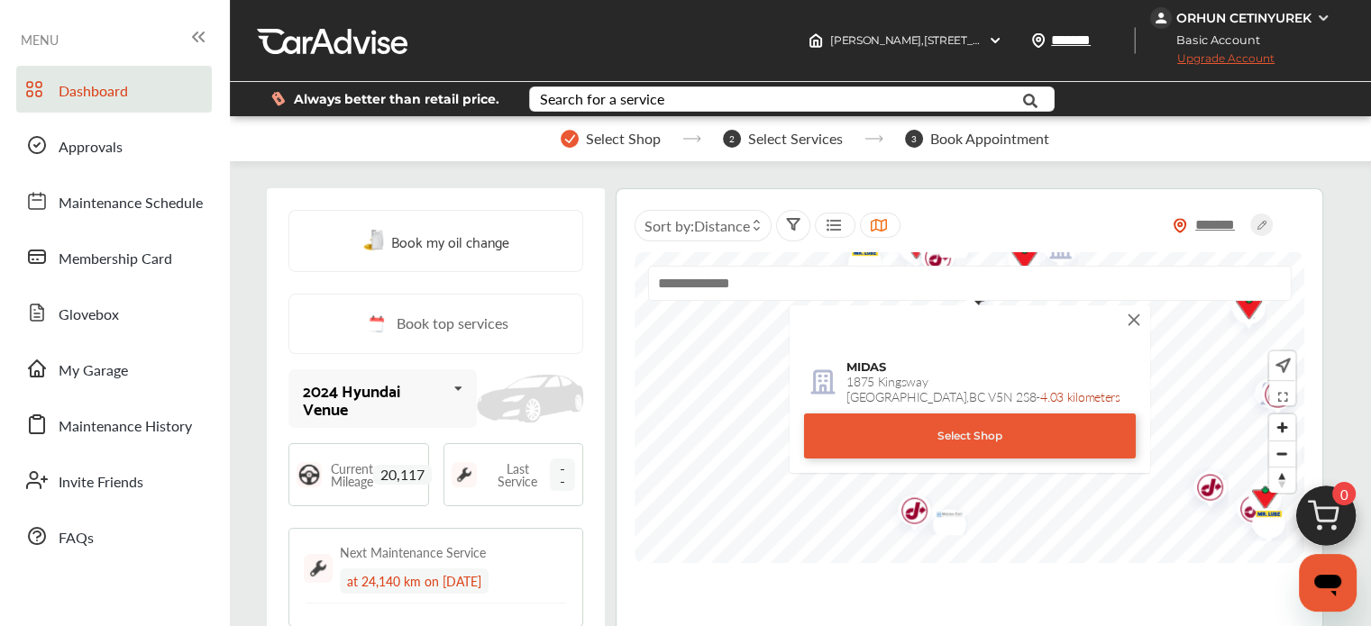
click at [960, 427] on div "Select Shop" at bounding box center [970, 436] width 332 height 45
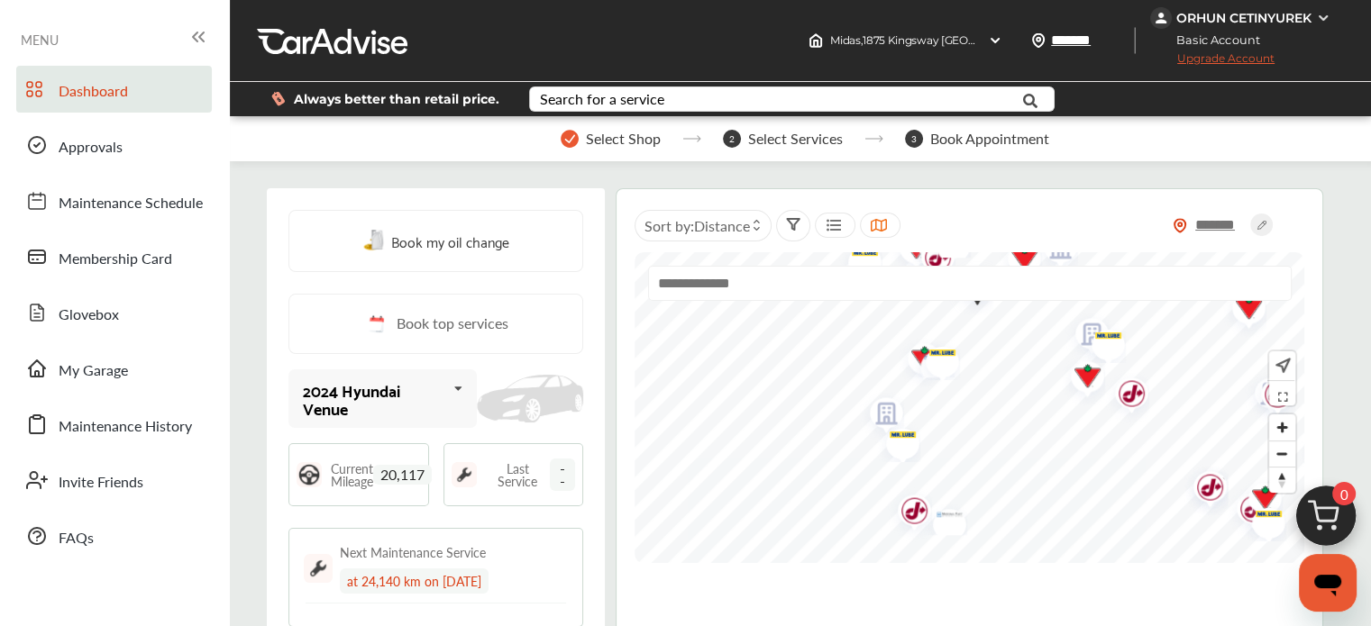
click at [507, 325] on link "Book top services" at bounding box center [435, 324] width 295 height 60
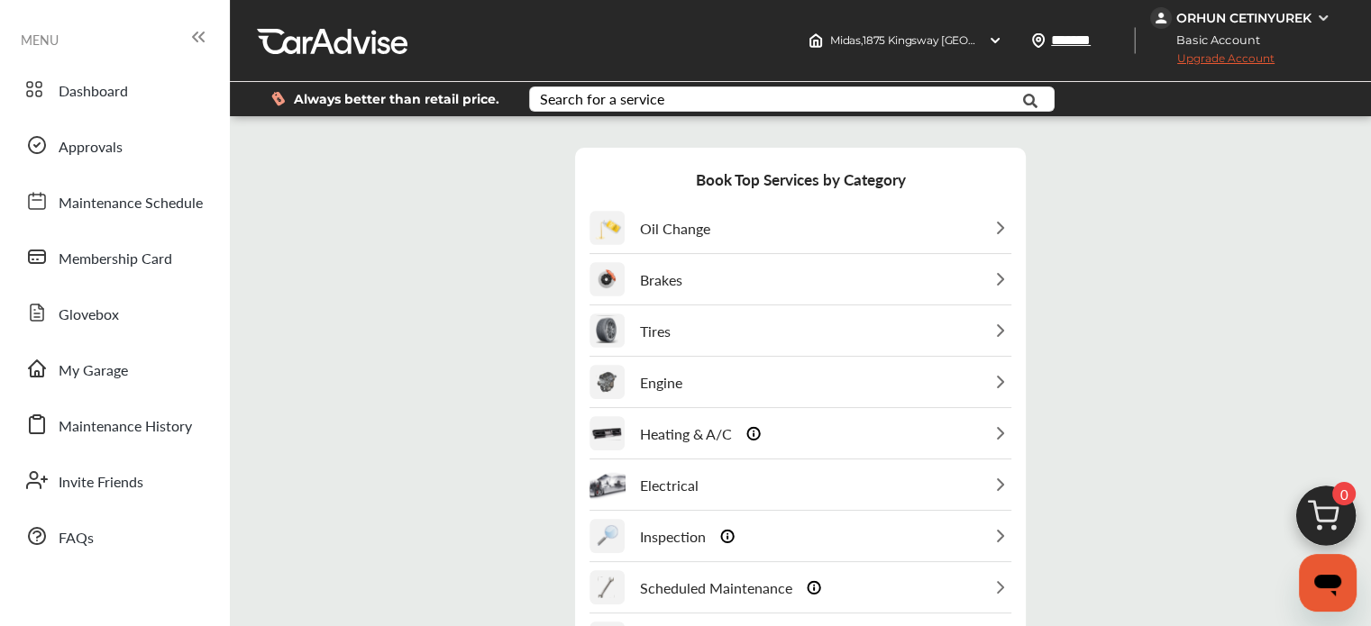
click at [710, 302] on div "Brakes" at bounding box center [800, 280] width 422 height 50
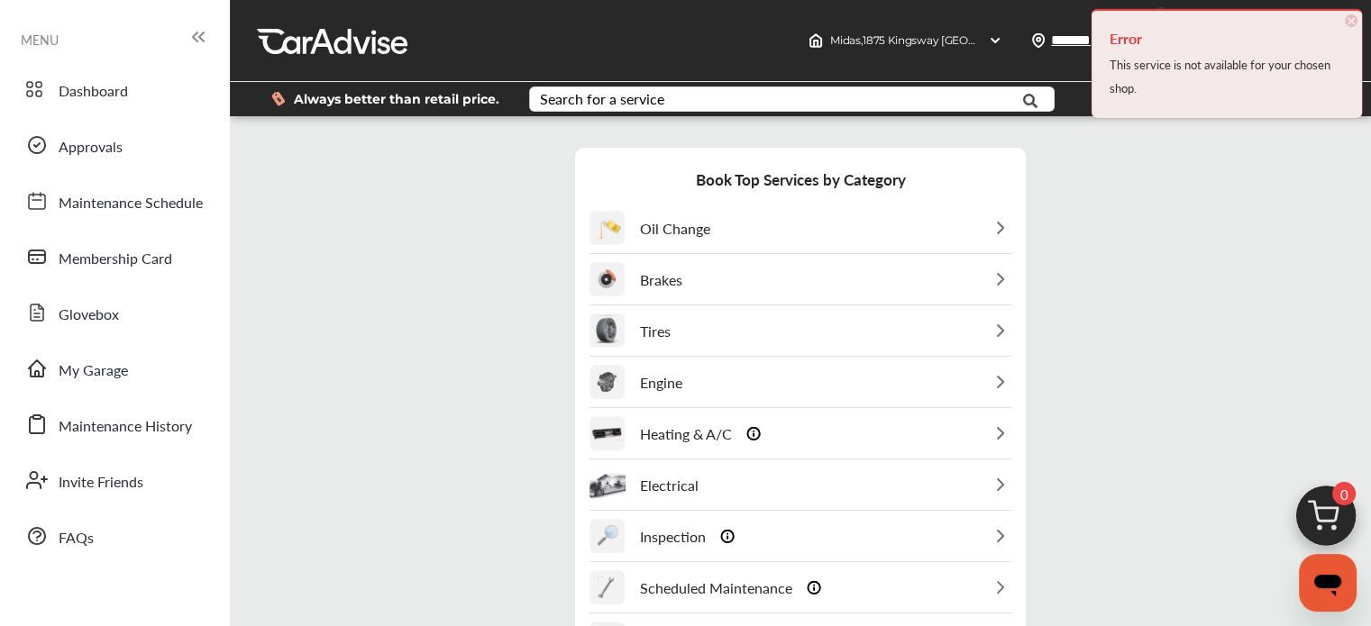
click at [310, 50] on div at bounding box center [332, 40] width 150 height 27
click at [112, 96] on span "Dashboard" at bounding box center [93, 91] width 69 height 23
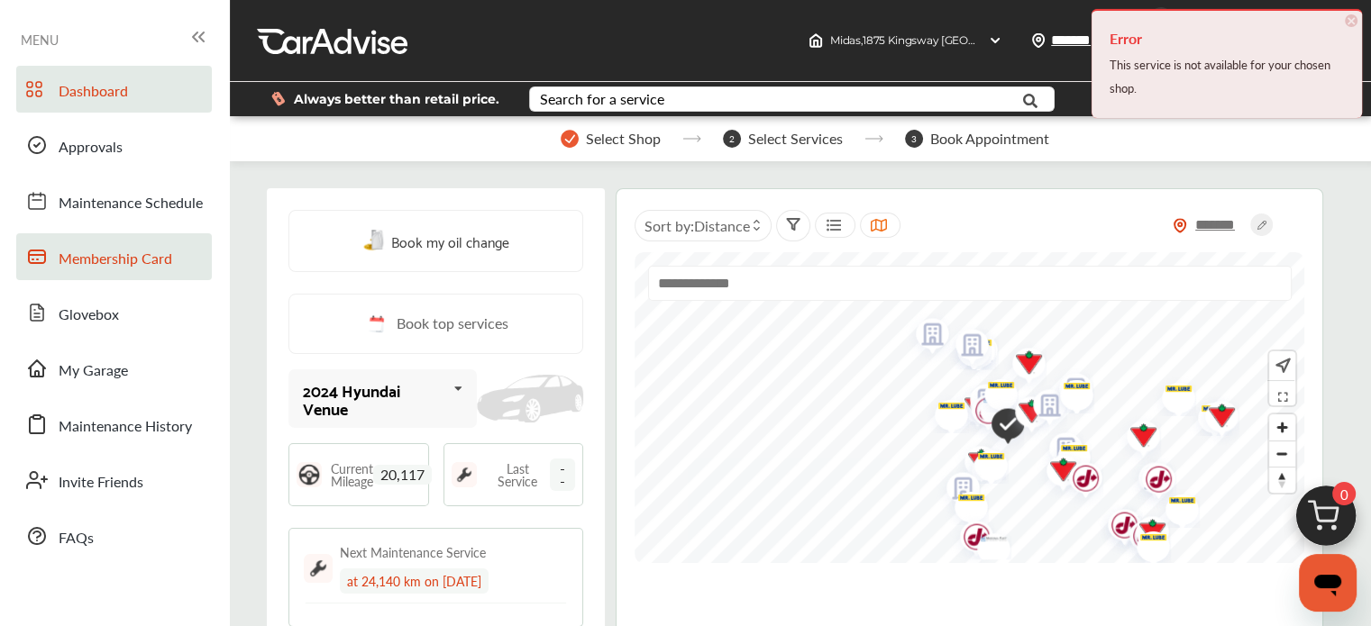
click at [154, 235] on link "Membership Card" at bounding box center [114, 256] width 196 height 47
